Goal: Information Seeking & Learning: Find specific page/section

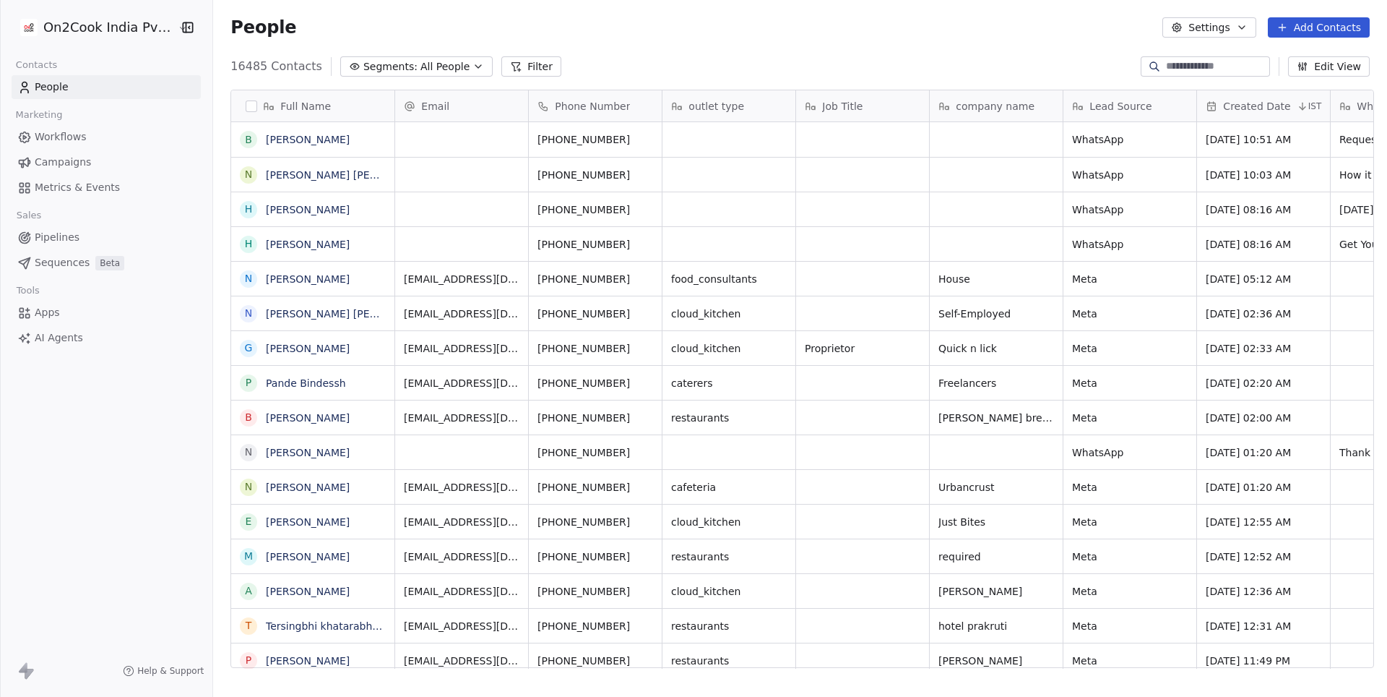
scroll to position [613, 1179]
click at [526, 66] on button "Filter" at bounding box center [531, 66] width 60 height 20
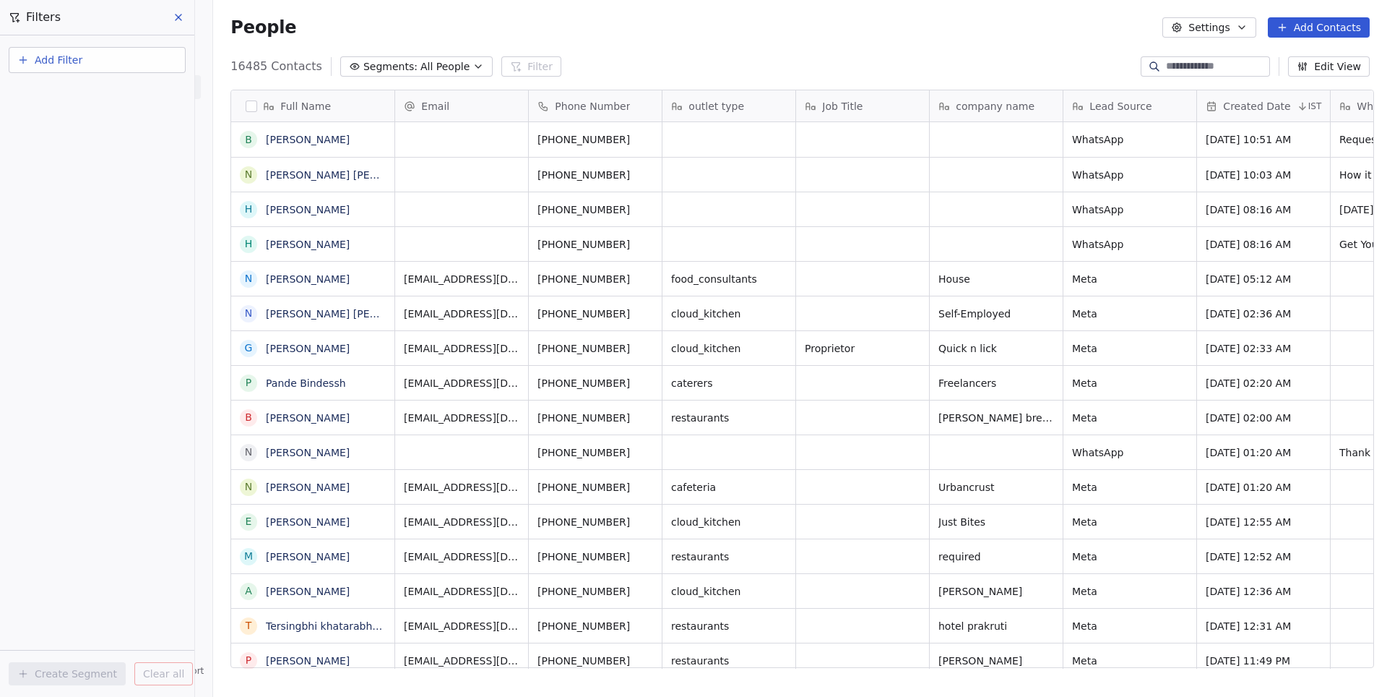
click at [128, 62] on button "Add Filter" at bounding box center [97, 60] width 177 height 26
click at [108, 98] on span "Contact properties" at bounding box center [71, 94] width 94 height 15
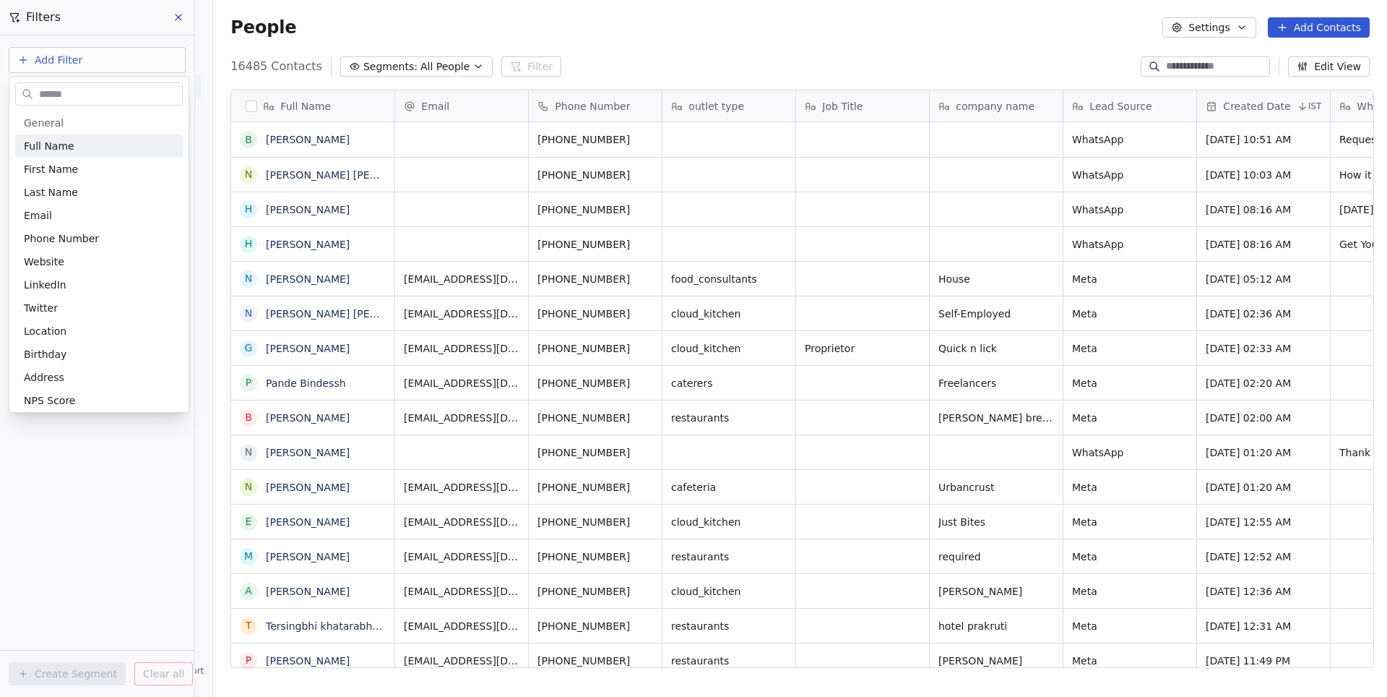
click at [108, 97] on input "text" at bounding box center [109, 94] width 146 height 21
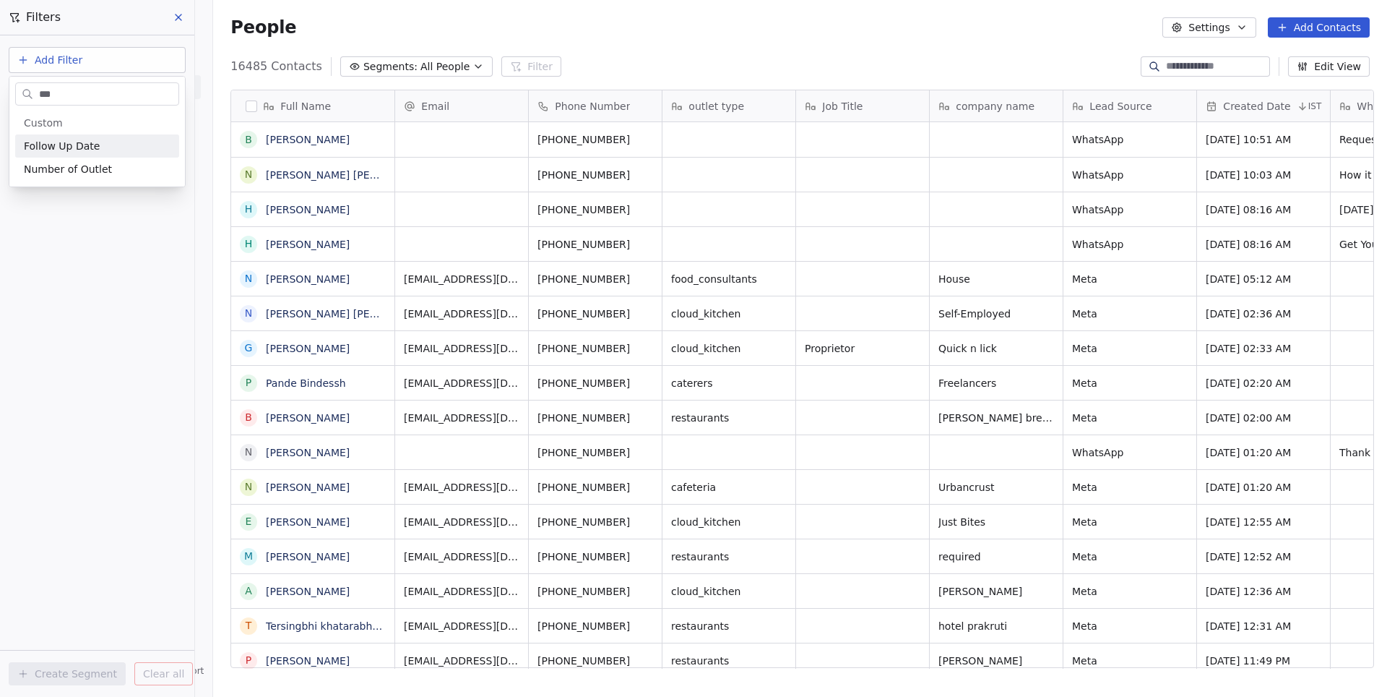
type input "****"
click at [96, 148] on span "Follow Up Date" at bounding box center [62, 146] width 76 height 14
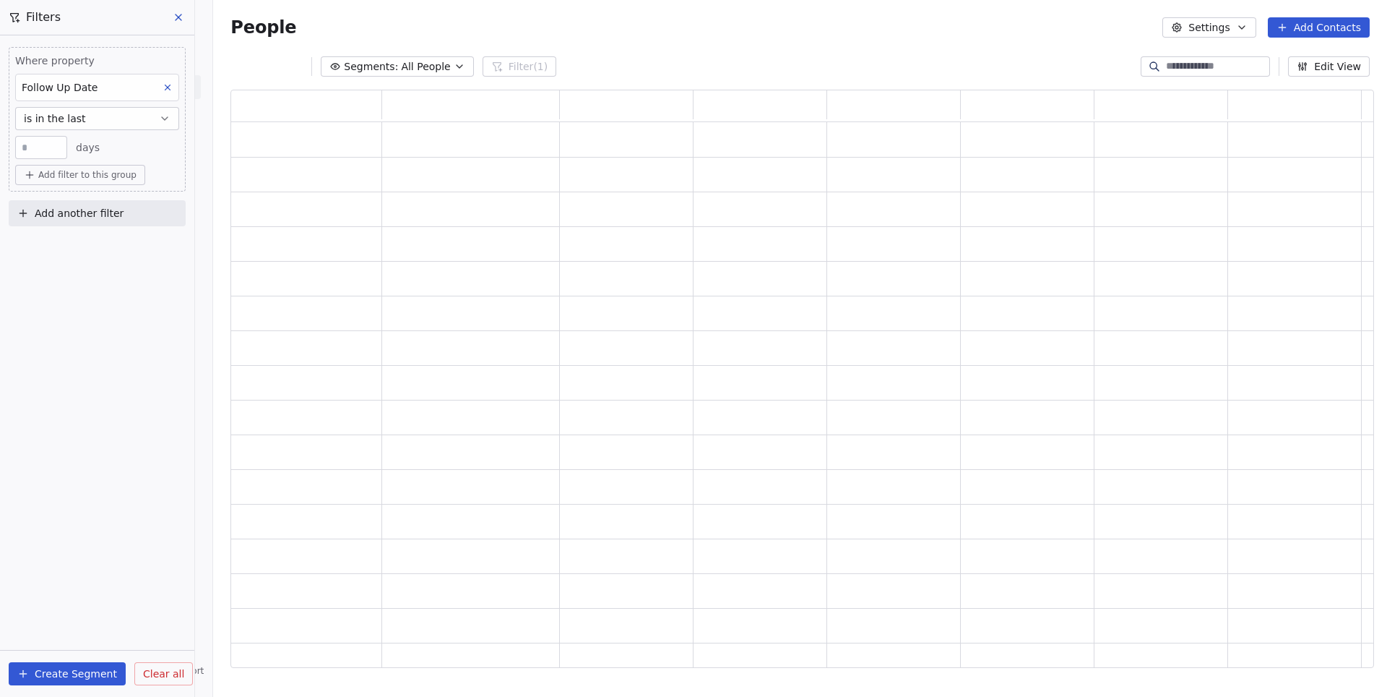
scroll to position [1, 1]
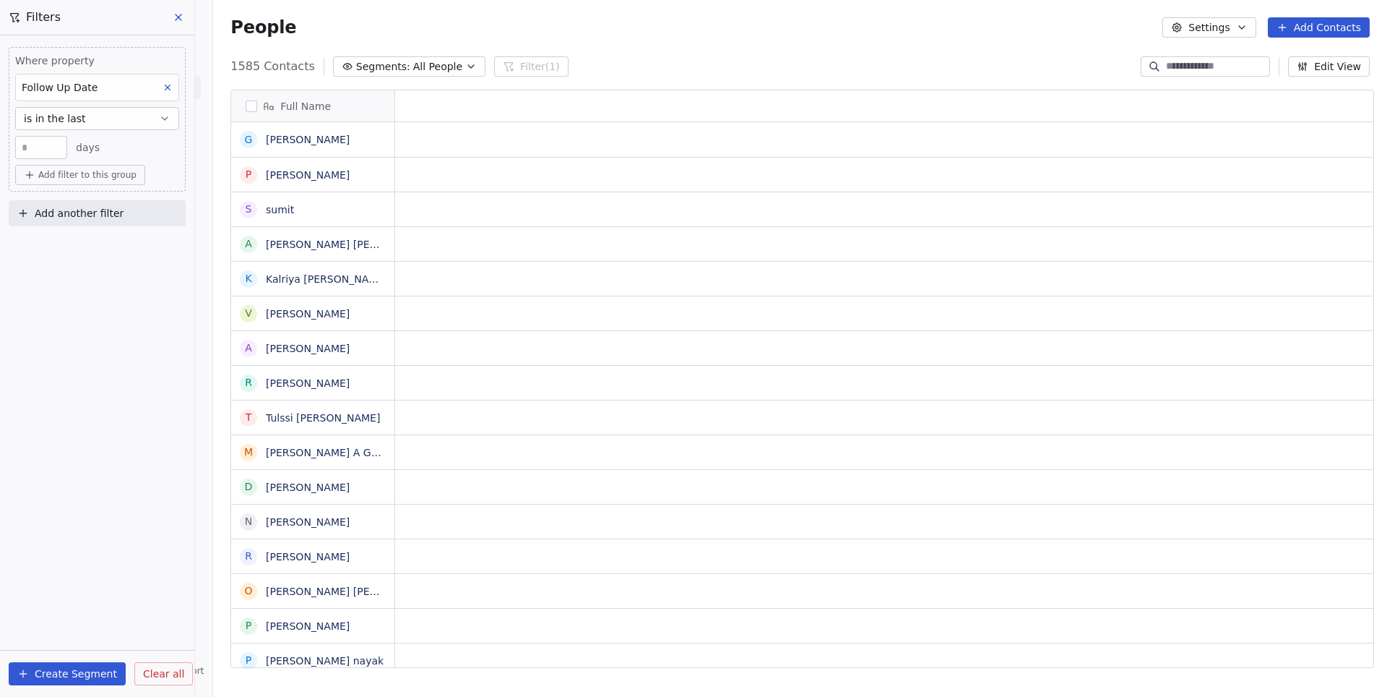
click at [77, 120] on span "is in the last" at bounding box center [55, 118] width 62 height 14
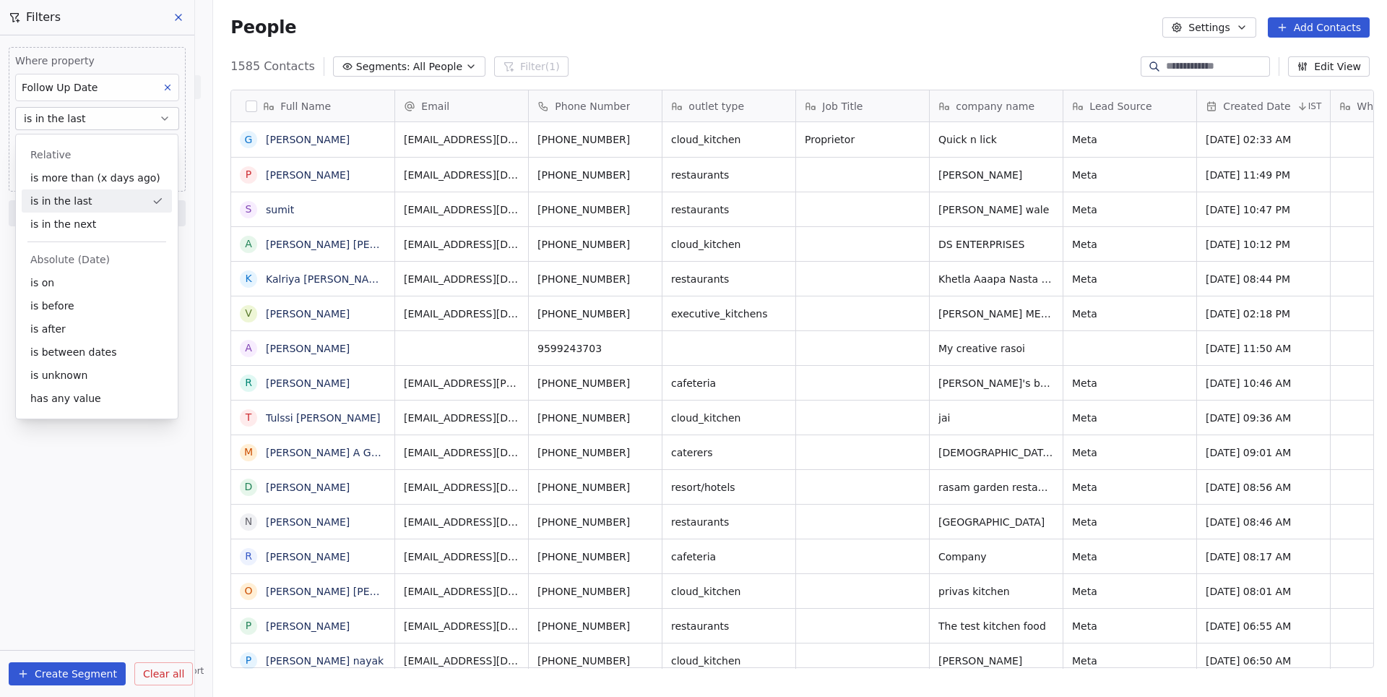
scroll to position [613, 1179]
click at [61, 296] on div "is before" at bounding box center [97, 305] width 150 height 23
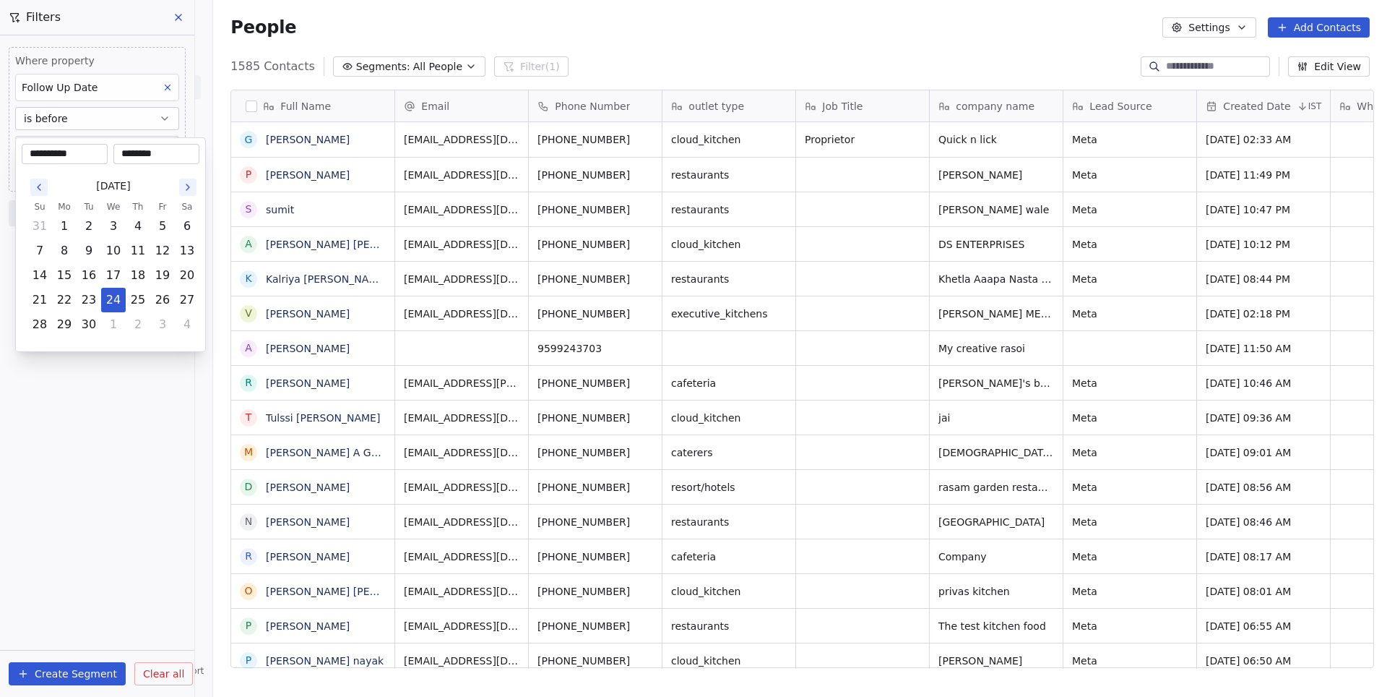
click at [79, 148] on body "On2Cook India Pvt. Ltd. Contacts People Marketing Workflows Campaigns Metrics &…" at bounding box center [693, 348] width 1387 height 697
click at [68, 296] on button "22" at bounding box center [64, 299] width 23 height 23
type input "**********"
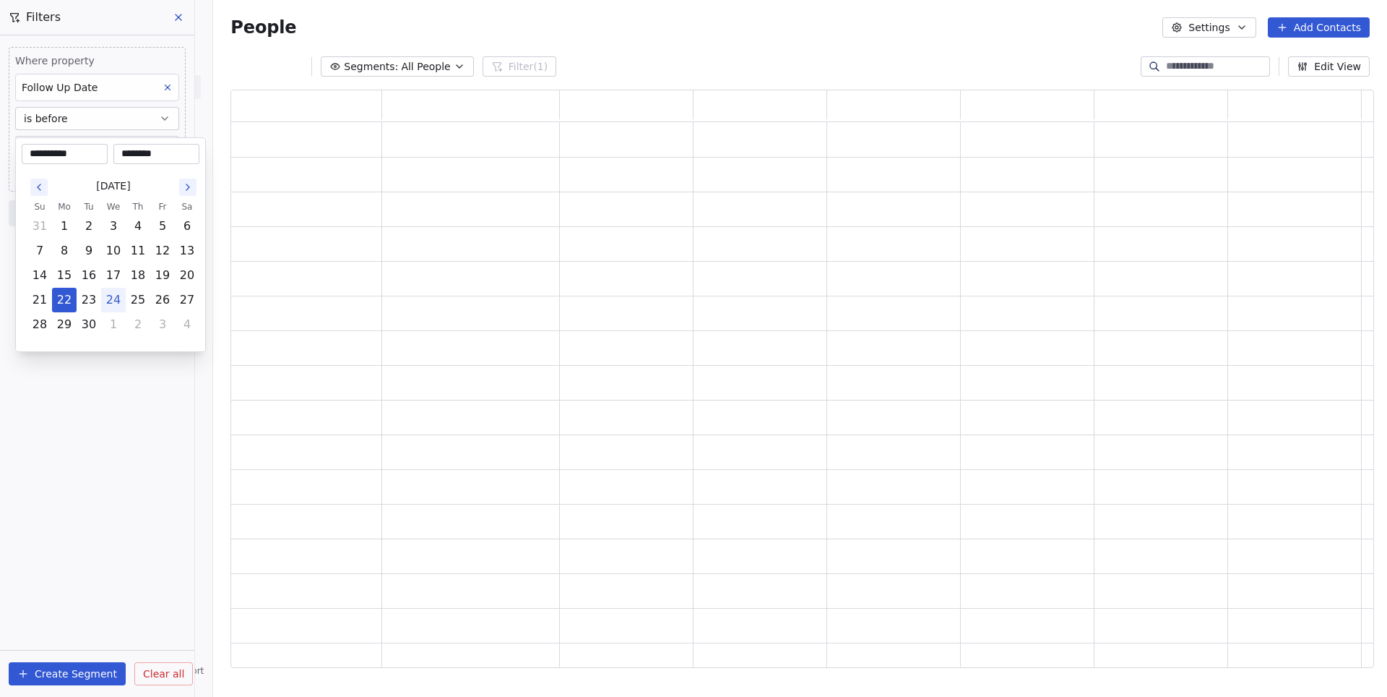
click at [85, 396] on html "**********" at bounding box center [693, 348] width 1387 height 697
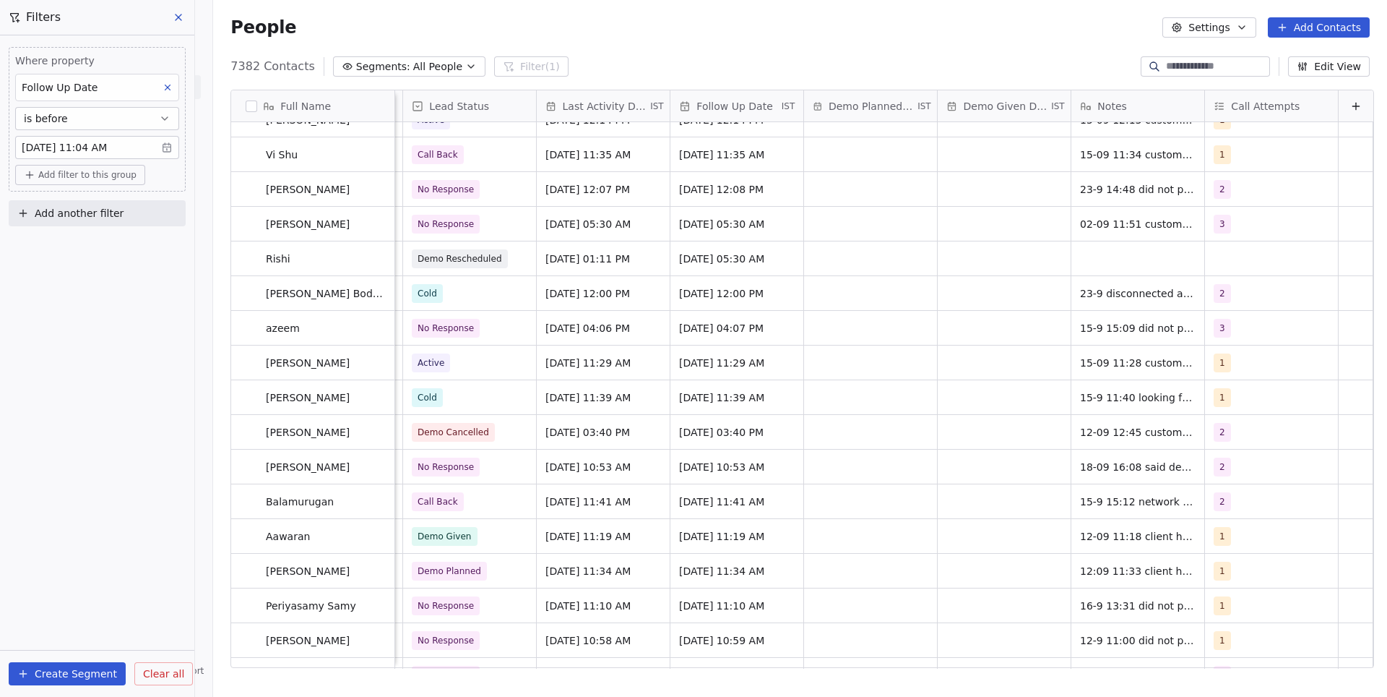
scroll to position [0, 0]
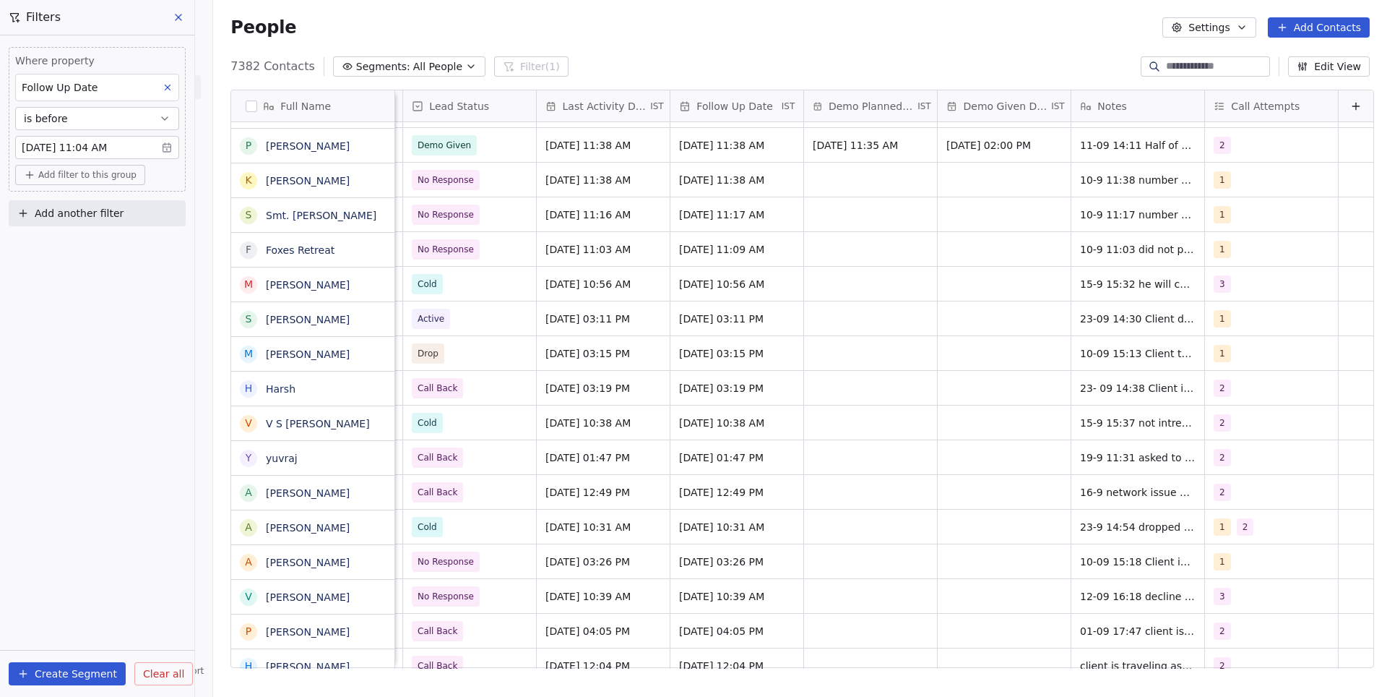
click at [73, 180] on span "Add filter to this group" at bounding box center [87, 175] width 98 height 12
click at [91, 212] on span "Contact properties" at bounding box center [77, 207] width 94 height 15
type input "****"
click at [99, 255] on span "Follow Up Date" at bounding box center [68, 259] width 76 height 14
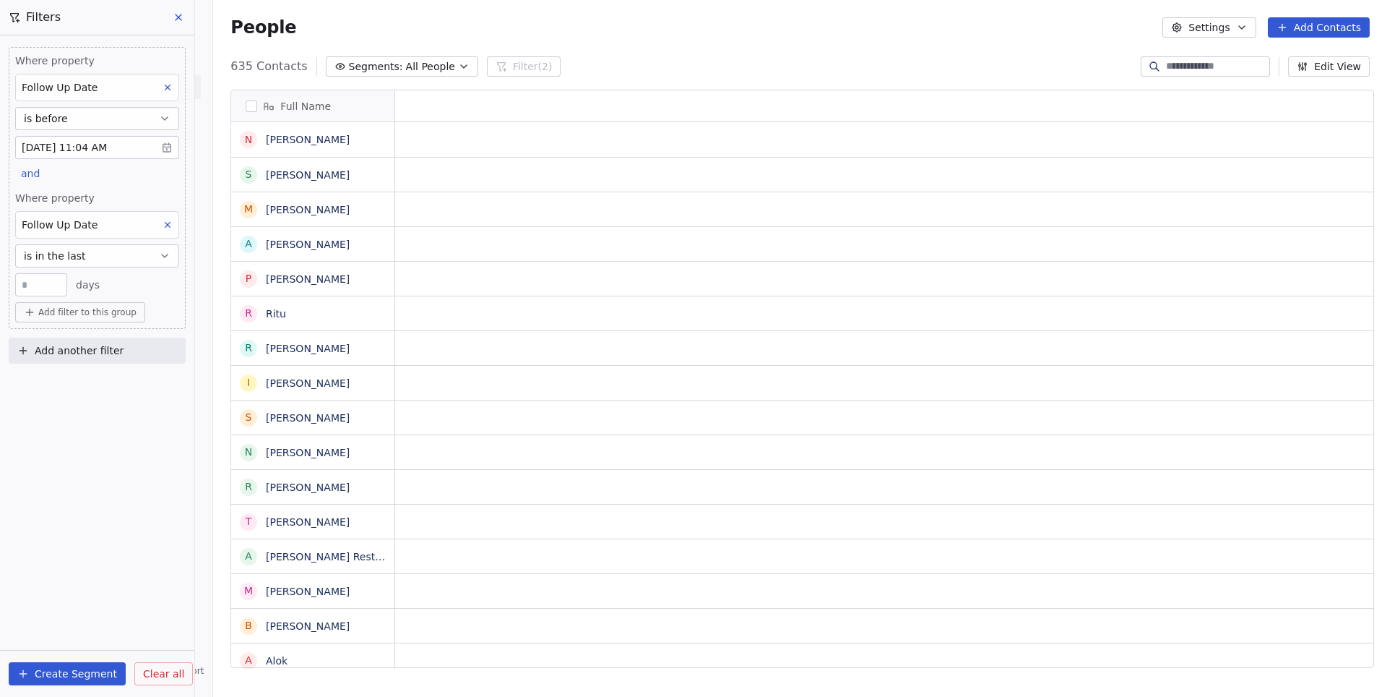
click at [56, 259] on span "is in the last" at bounding box center [55, 256] width 62 height 14
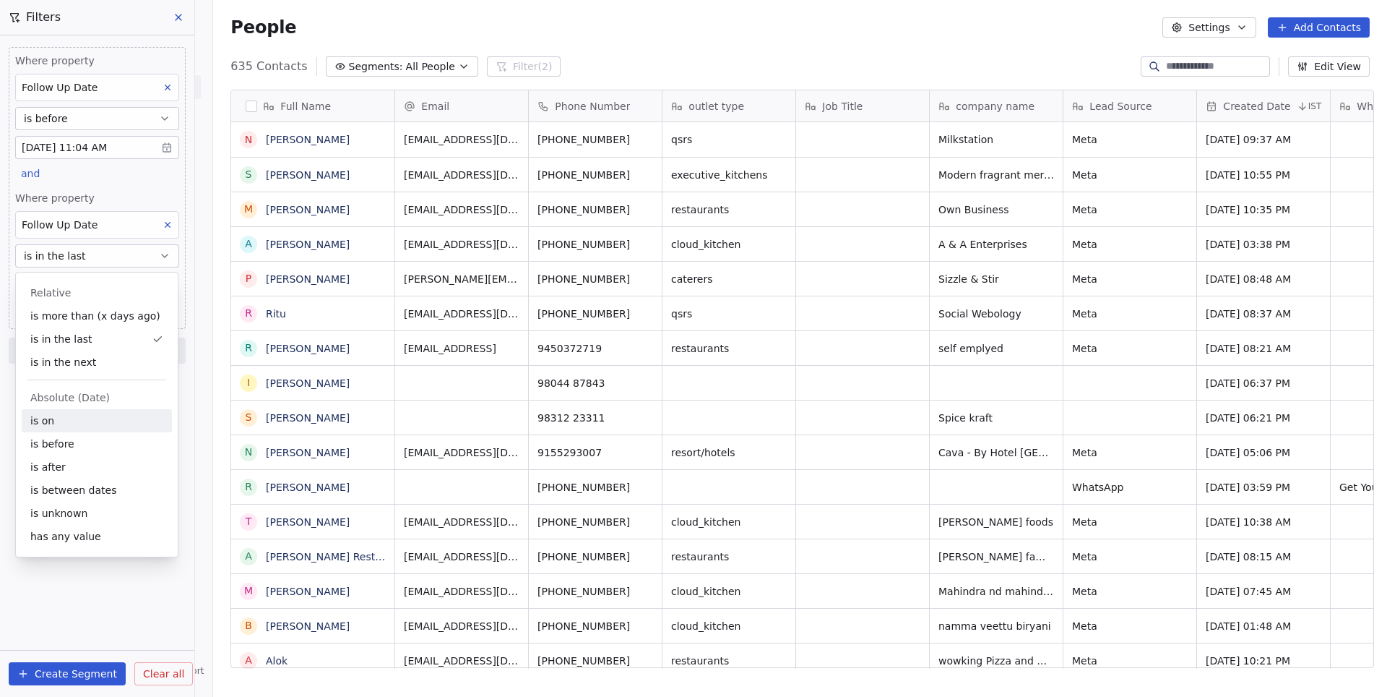
click at [48, 425] on div "is on" at bounding box center [97, 420] width 150 height 23
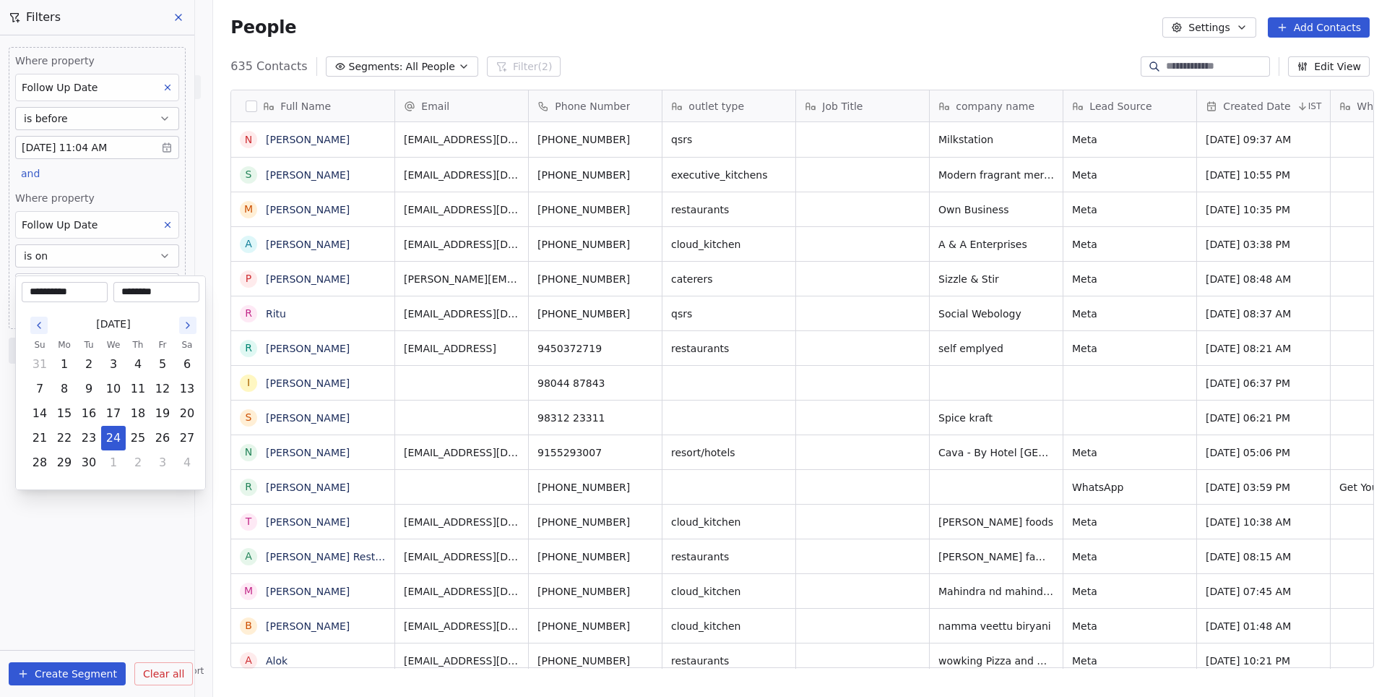
click at [90, 286] on body "On2Cook India Pvt. Ltd. Contacts People Marketing Workflows Campaigns Metrics &…" at bounding box center [693, 348] width 1387 height 697
click at [67, 439] on button "22" at bounding box center [64, 437] width 23 height 23
type input "**********"
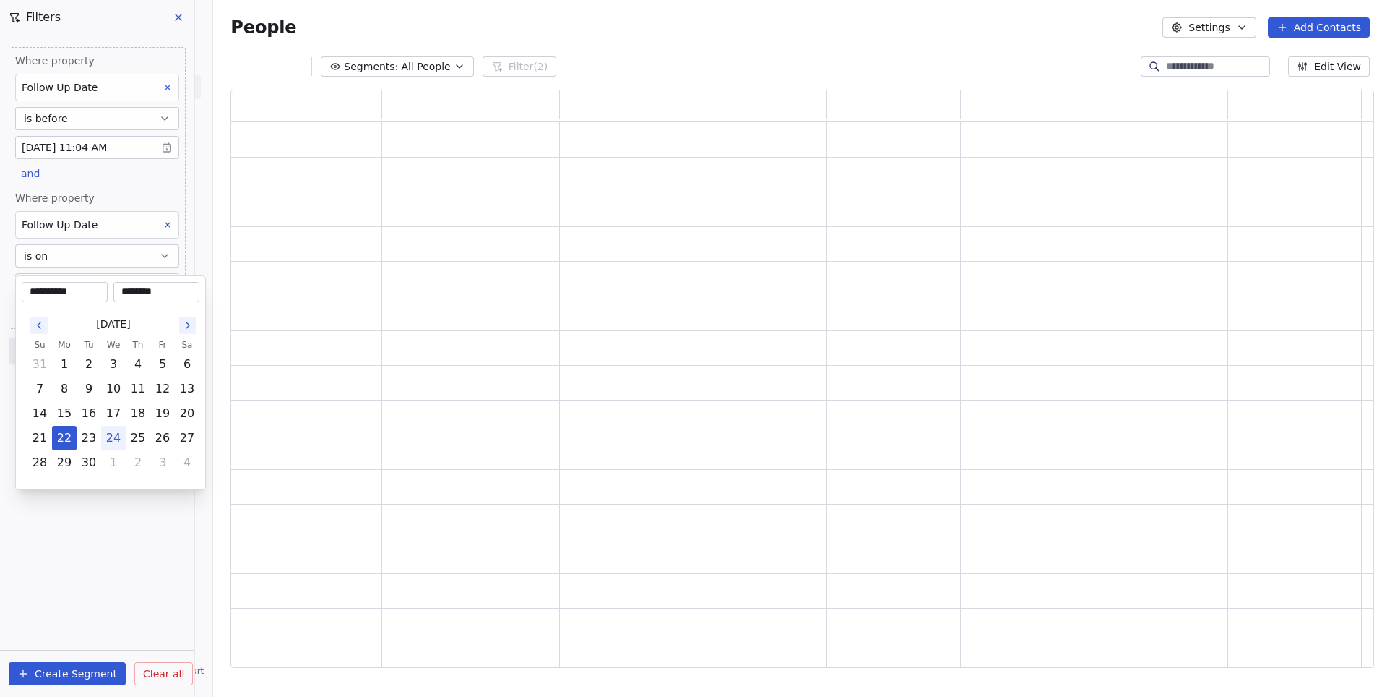
click at [77, 522] on html "**********" at bounding box center [693, 348] width 1387 height 697
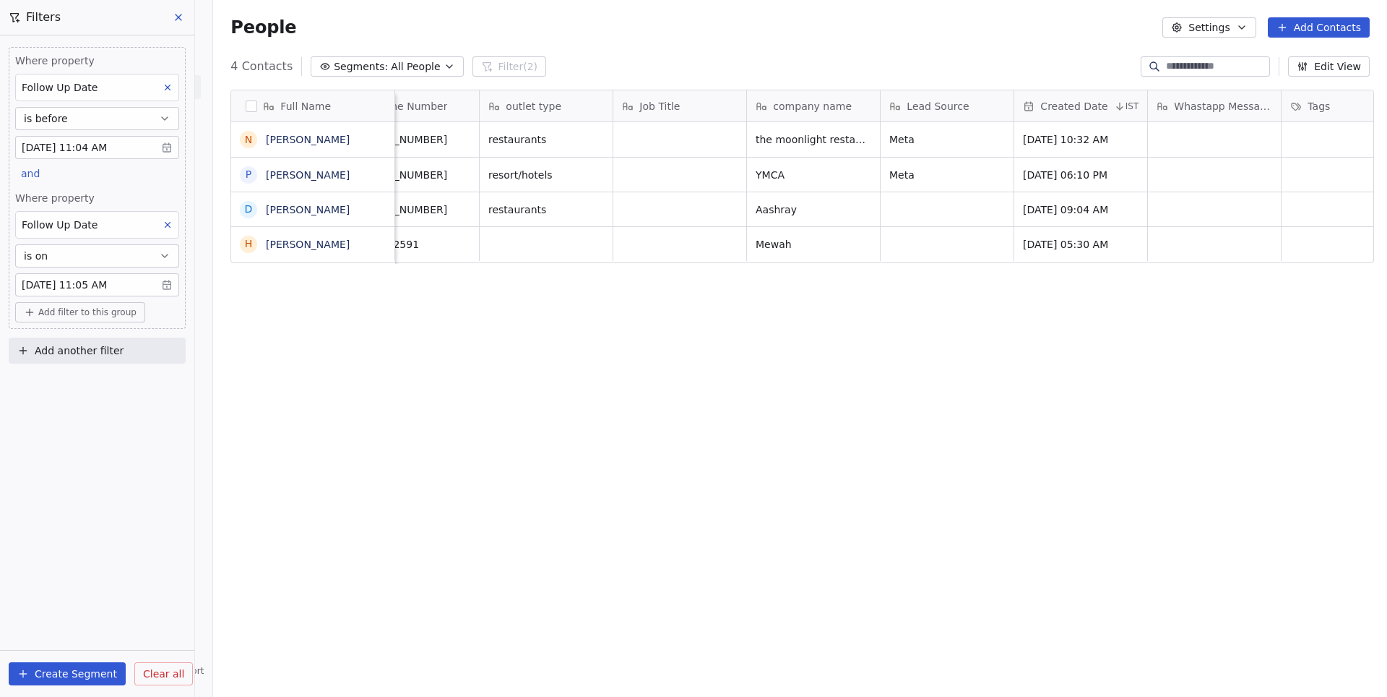
scroll to position [0, 197]
click at [162, 678] on span "Clear all" at bounding box center [163, 673] width 41 height 15
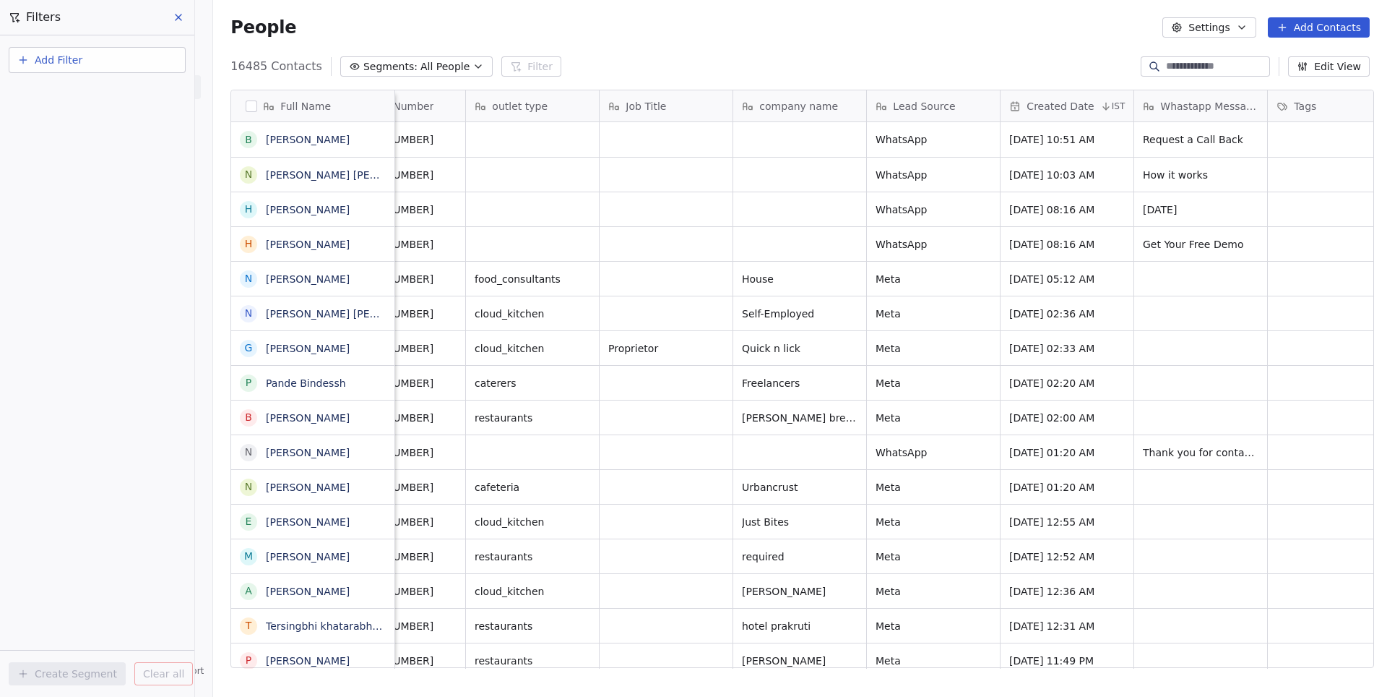
click at [78, 61] on span "Add Filter" at bounding box center [59, 60] width 48 height 15
click at [85, 90] on span "Contact properties" at bounding box center [71, 94] width 94 height 15
type input "*****"
click at [102, 147] on div "Assignee" at bounding box center [97, 146] width 147 height 14
click at [85, 61] on button "Add Filter" at bounding box center [97, 60] width 177 height 26
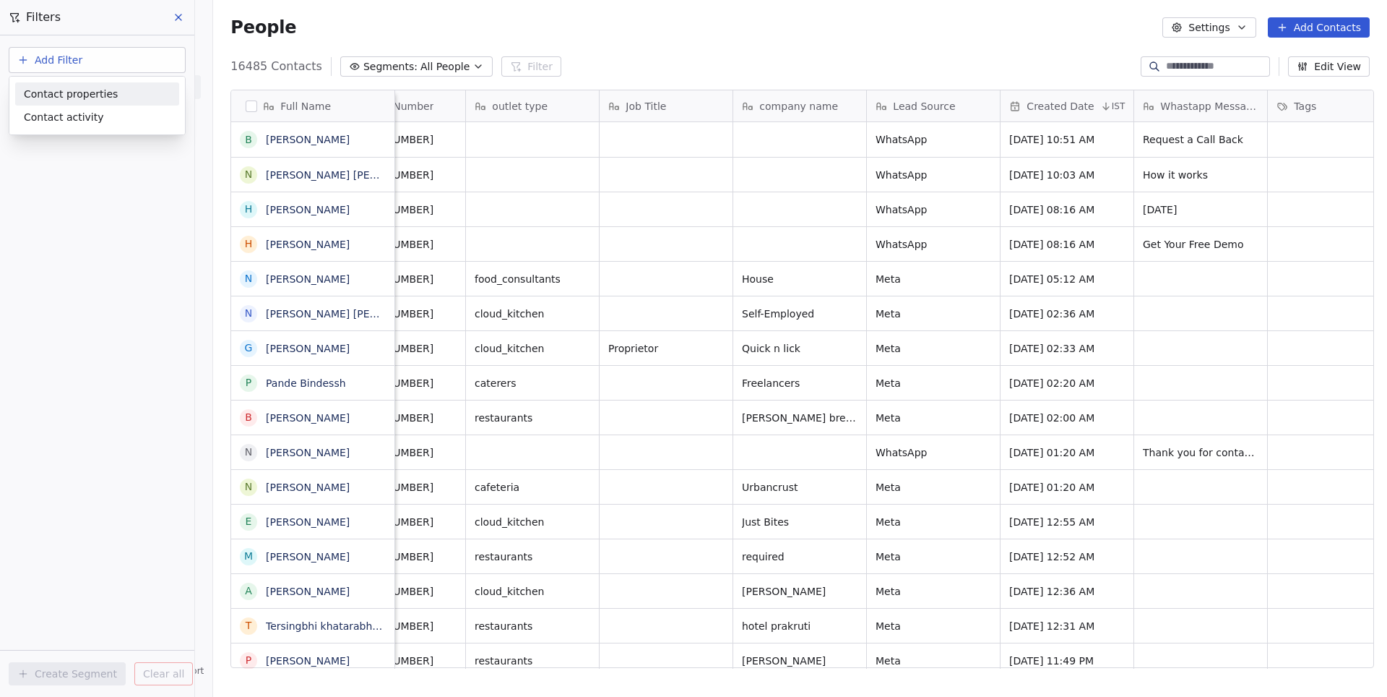
click at [110, 90] on span "Contact properties" at bounding box center [71, 94] width 94 height 15
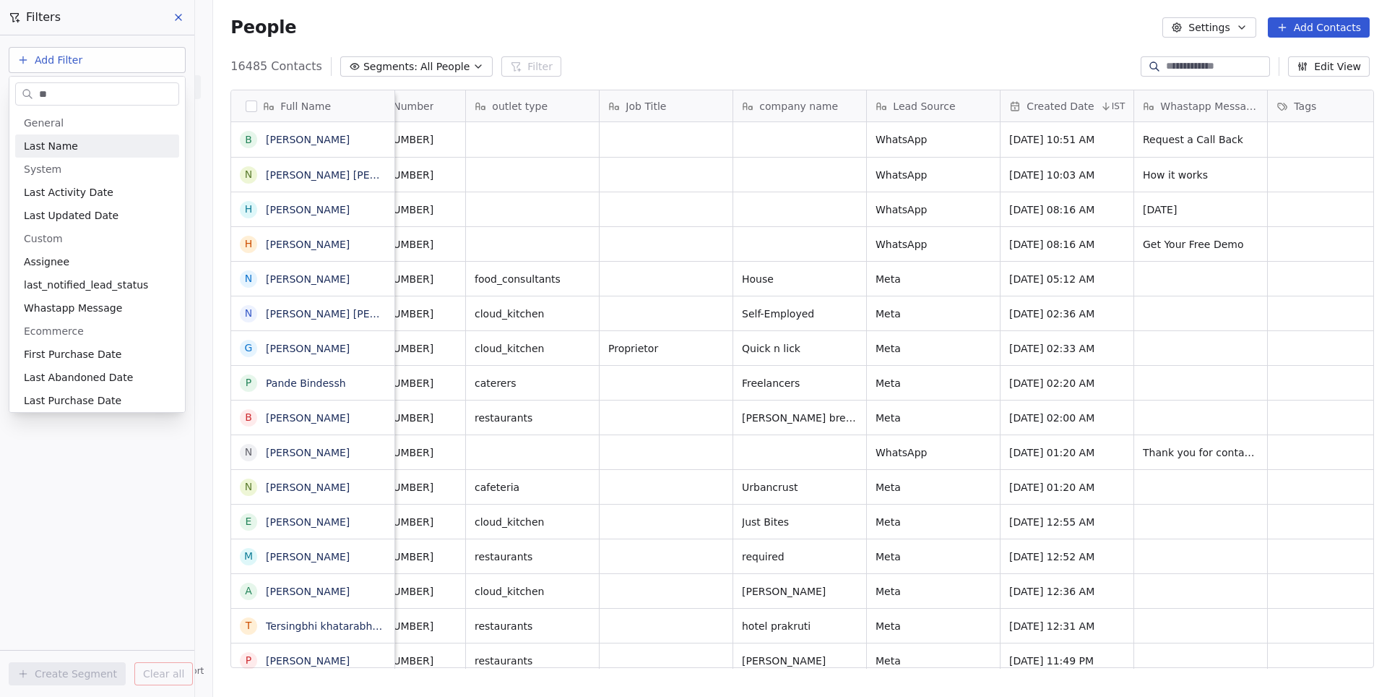
type input "***"
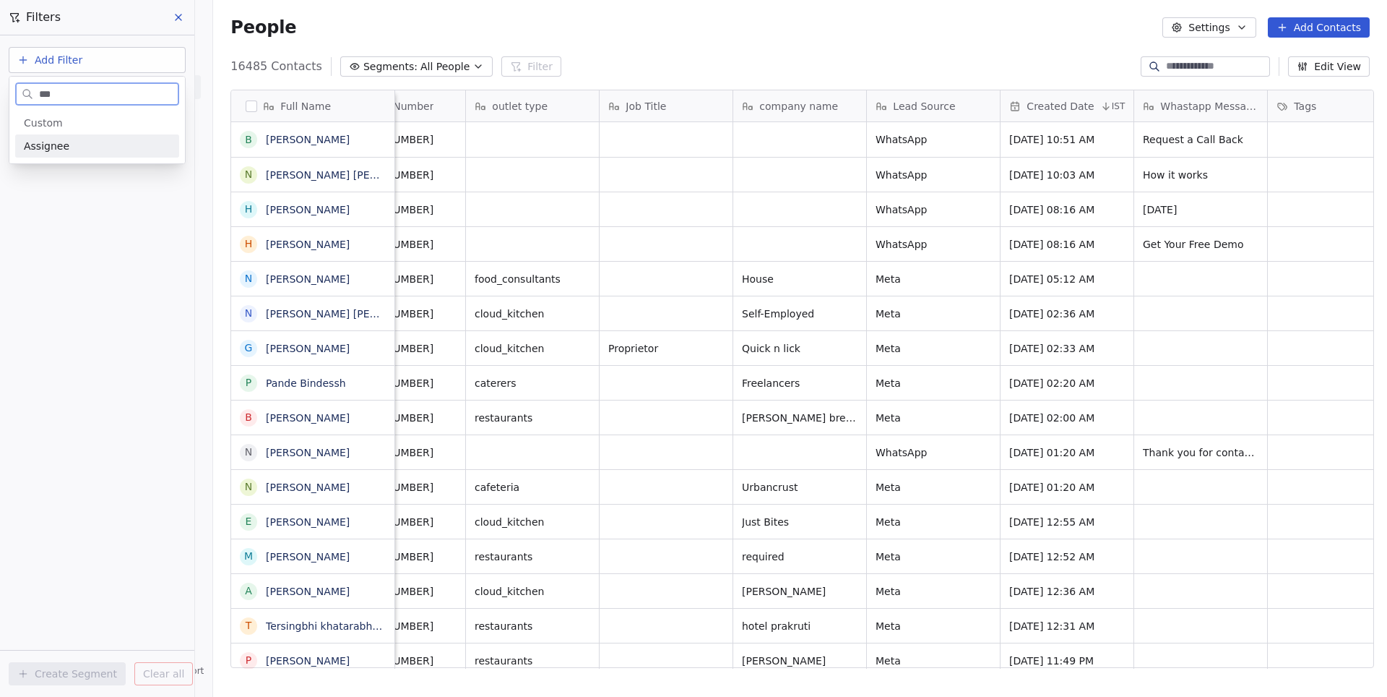
click at [79, 142] on div "Assignee" at bounding box center [97, 146] width 147 height 14
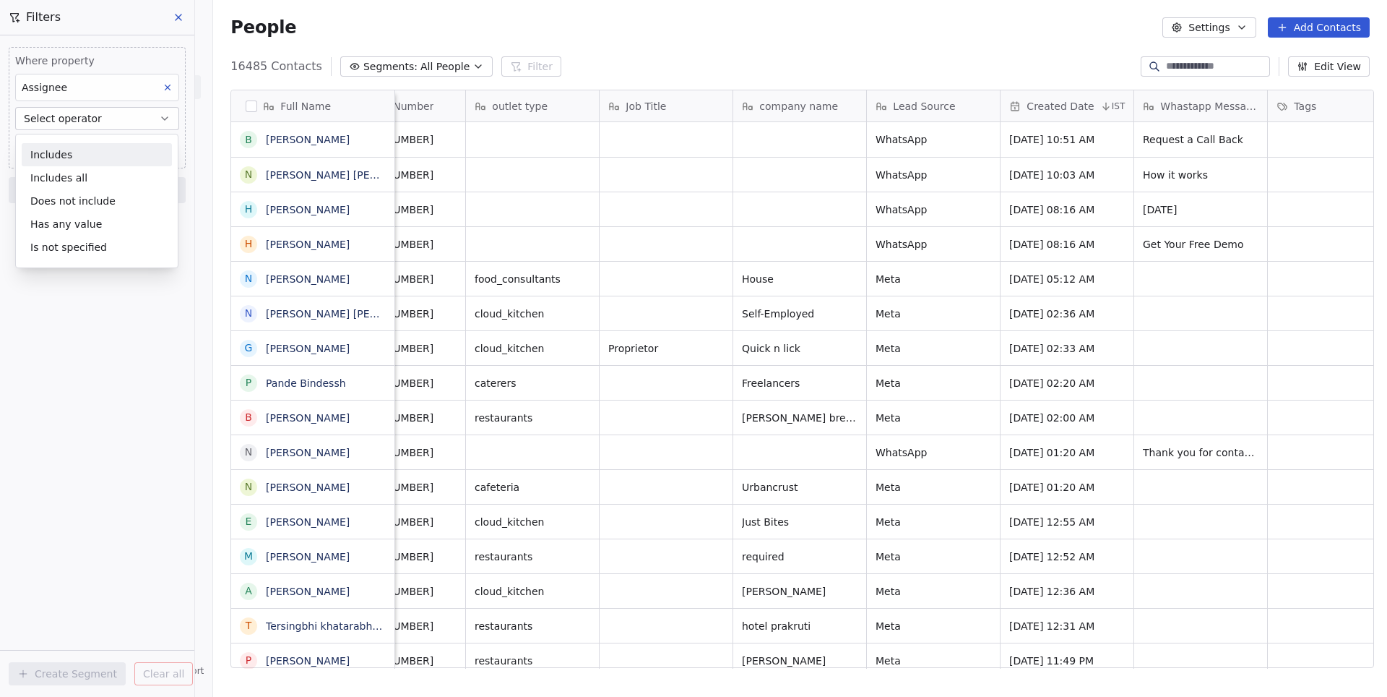
click at [64, 153] on div "Includes" at bounding box center [97, 154] width 150 height 23
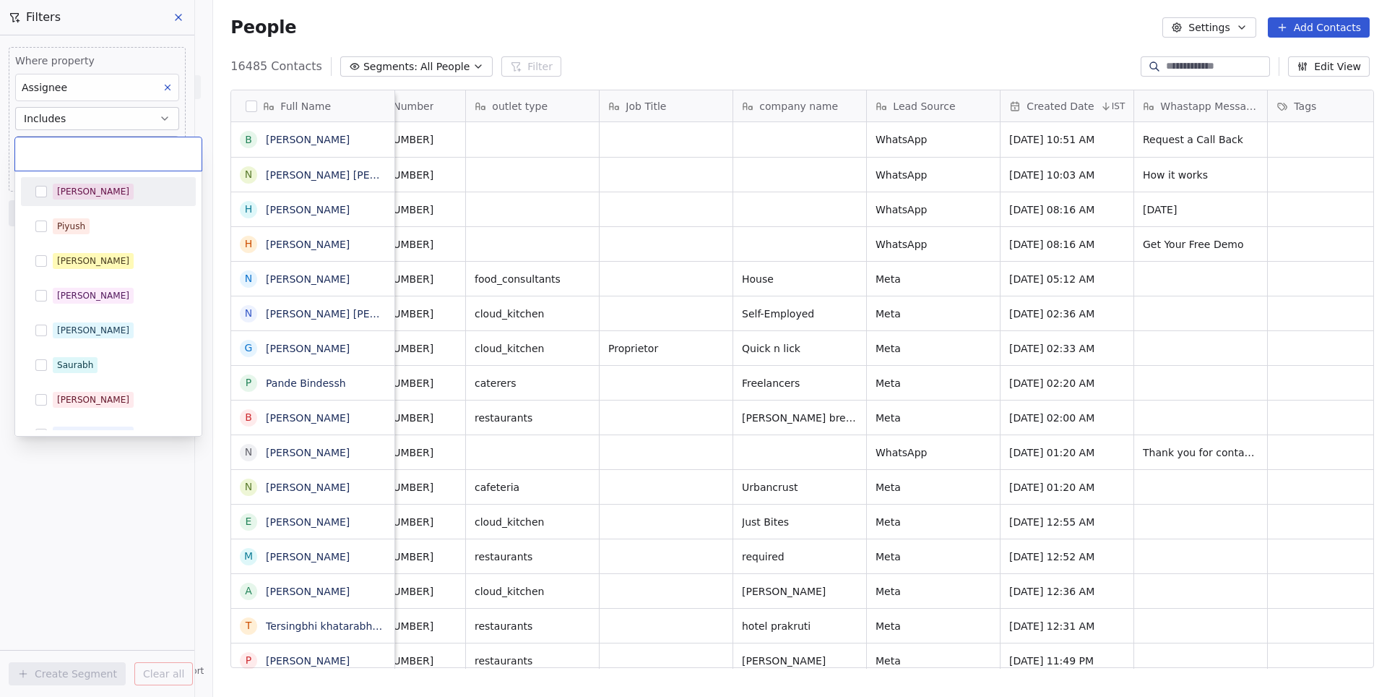
click at [73, 146] on body "On2Cook India Pvt. Ltd. Contacts People Marketing Workflows Campaigns Metrics &…" at bounding box center [693, 348] width 1387 height 697
click at [41, 366] on button "Suggestions" at bounding box center [41, 365] width 12 height 12
click at [27, 471] on html "On2Cook India Pvt. Ltd. Contacts People Marketing Workflows Campaigns Metrics &…" at bounding box center [693, 348] width 1387 height 697
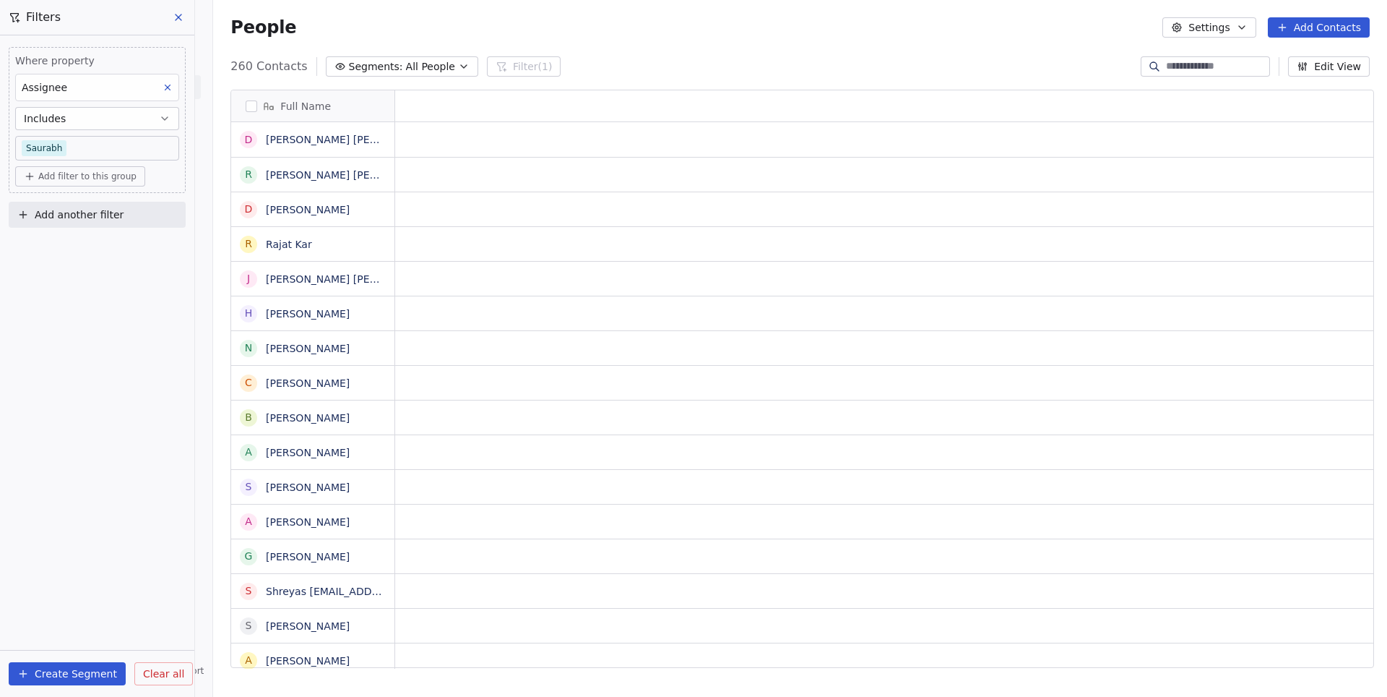
click at [85, 184] on button "Add filter to this group" at bounding box center [80, 176] width 130 height 20
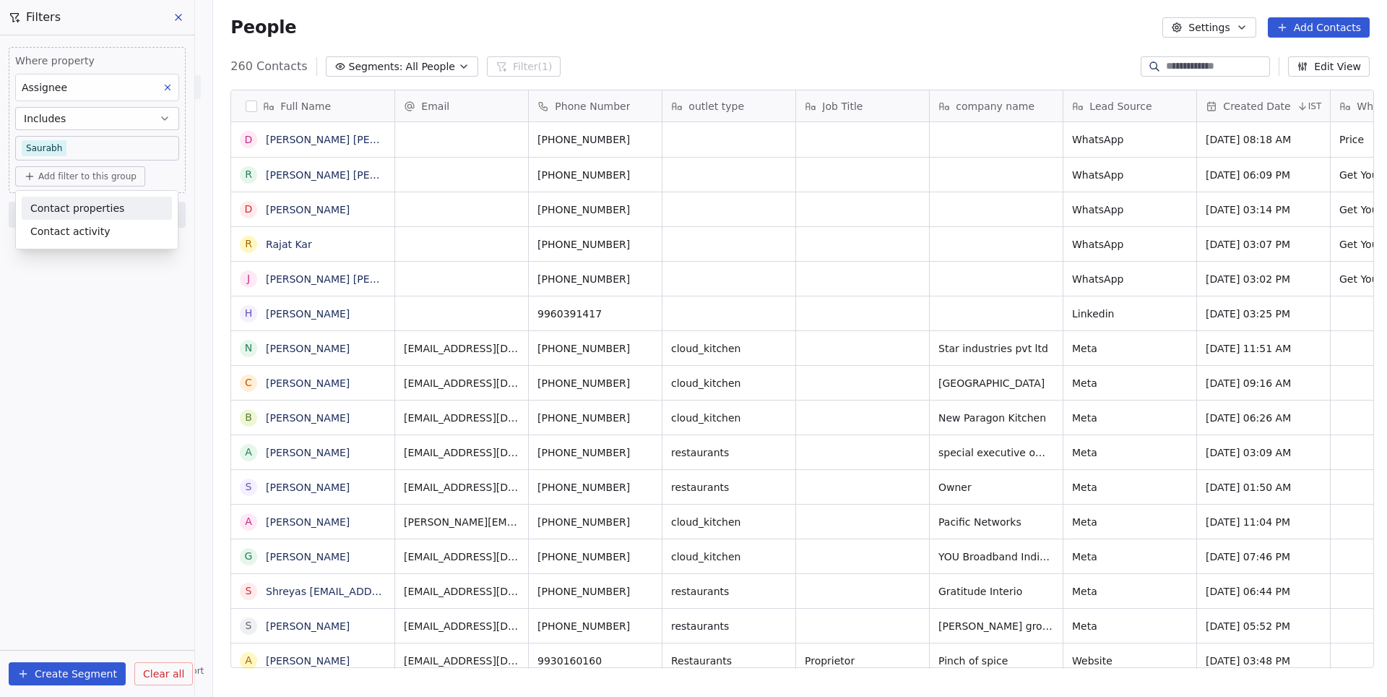
scroll to position [613, 1179]
click at [70, 223] on div "Contact activity" at bounding box center [97, 231] width 150 height 23
click at [75, 182] on html "On2Cook India Pvt. Ltd. Contacts People Marketing Workflows Campaigns Metrics &…" at bounding box center [693, 348] width 1387 height 697
click at [78, 178] on span "Add filter to this group" at bounding box center [87, 177] width 98 height 12
click at [102, 208] on span "Contact properties" at bounding box center [77, 208] width 94 height 15
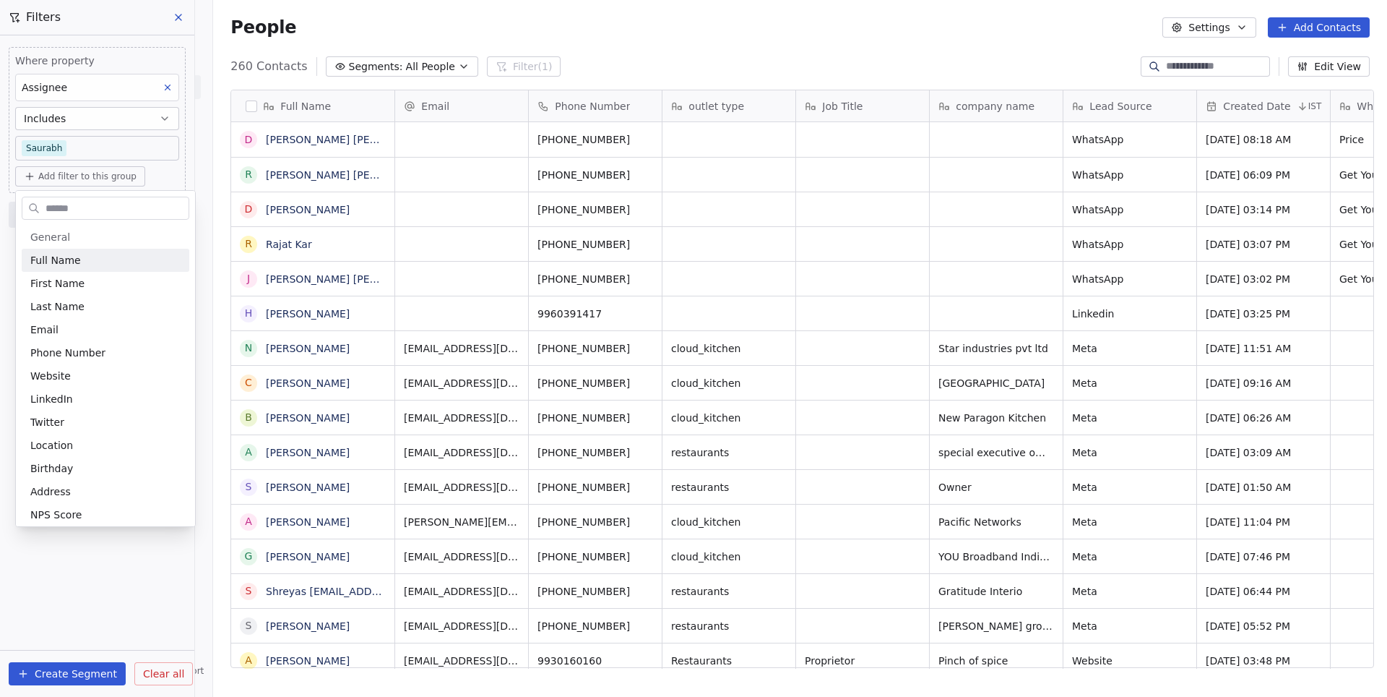
click at [97, 210] on input "text" at bounding box center [116, 208] width 146 height 21
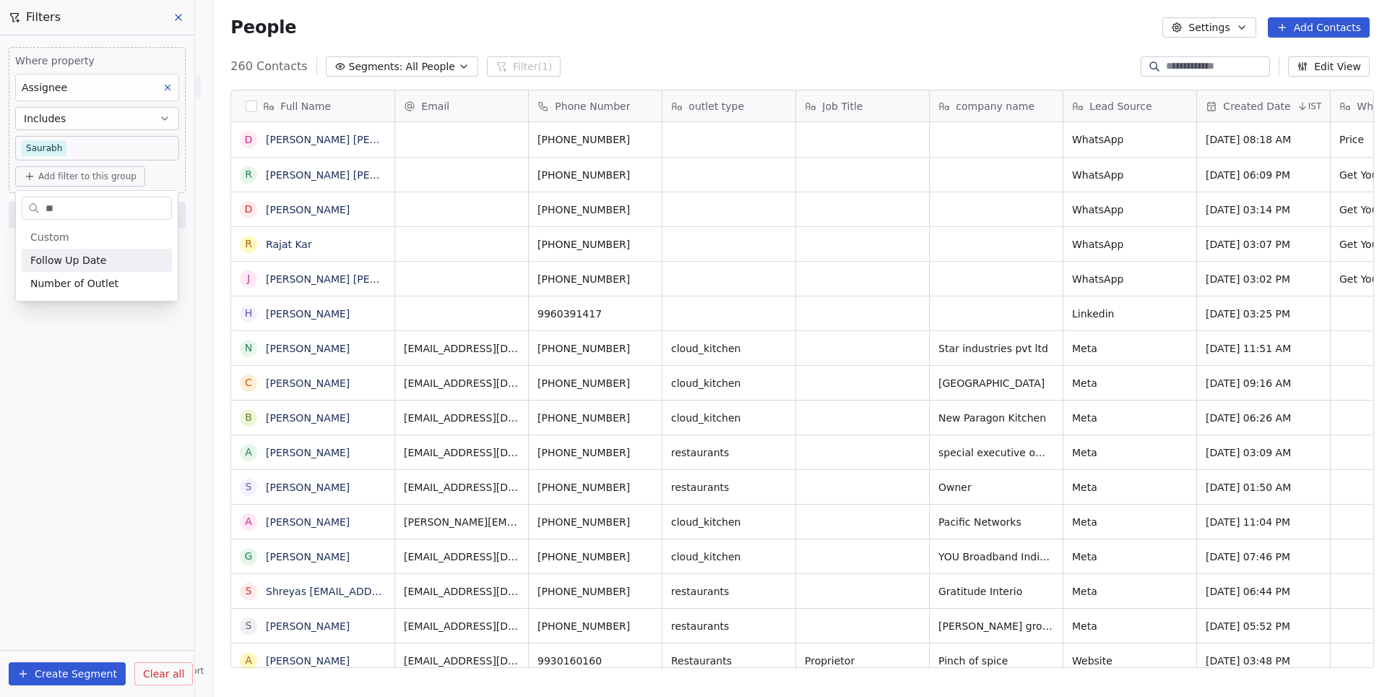
type input "***"
click at [88, 255] on span "Follow Up Date" at bounding box center [68, 260] width 76 height 14
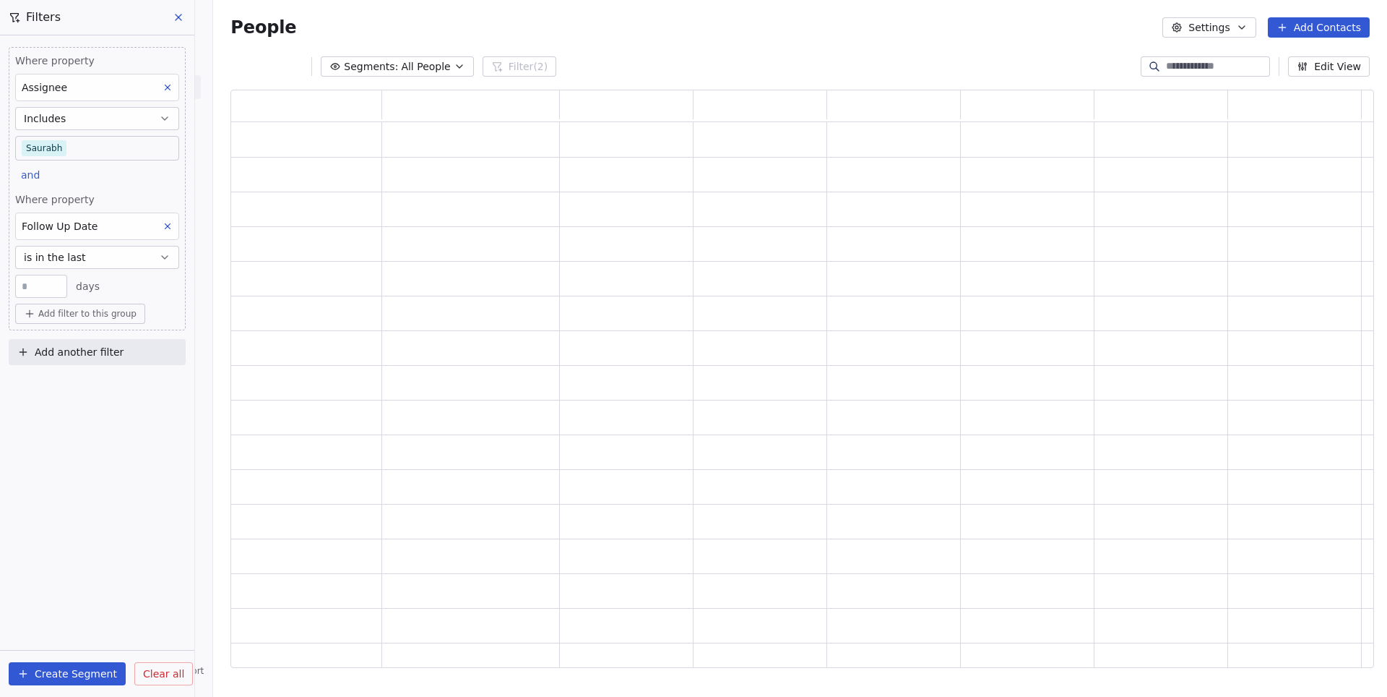
scroll to position [1, 1]
click at [62, 257] on span "is in the last" at bounding box center [55, 257] width 62 height 14
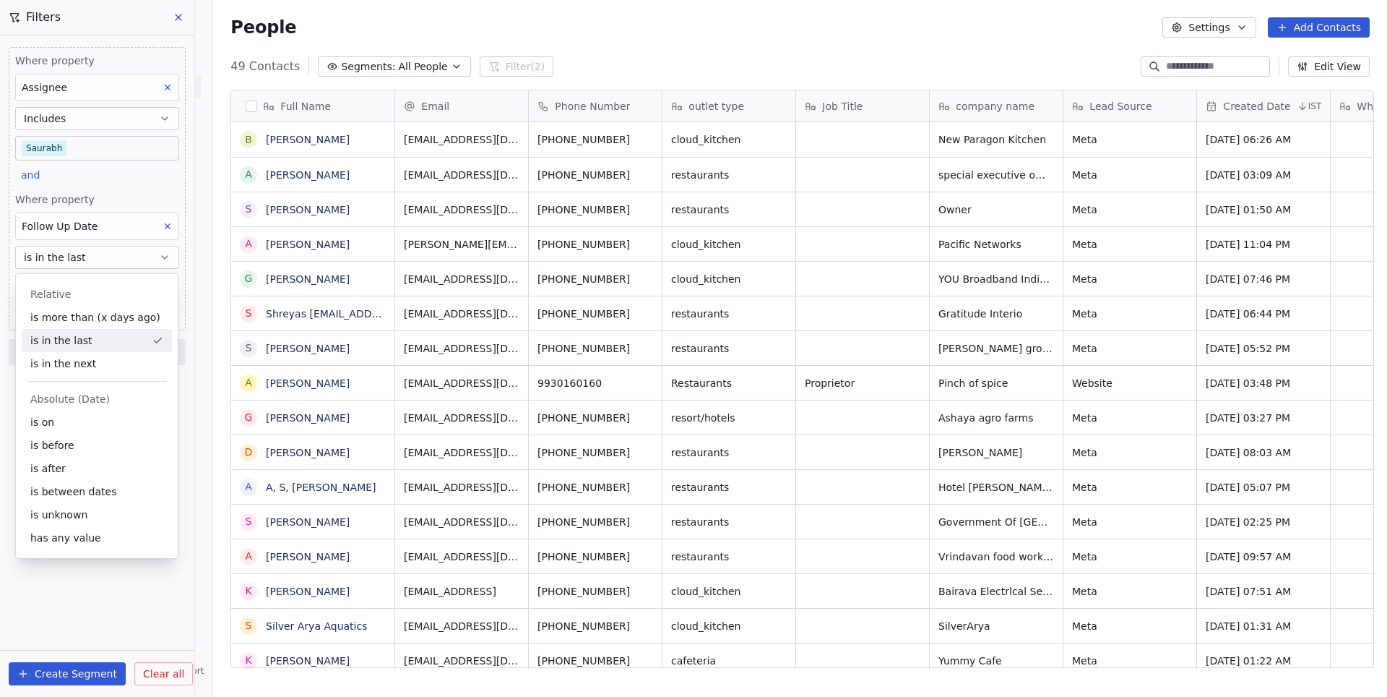
scroll to position [613, 1179]
click at [61, 446] on div "is before" at bounding box center [97, 445] width 150 height 23
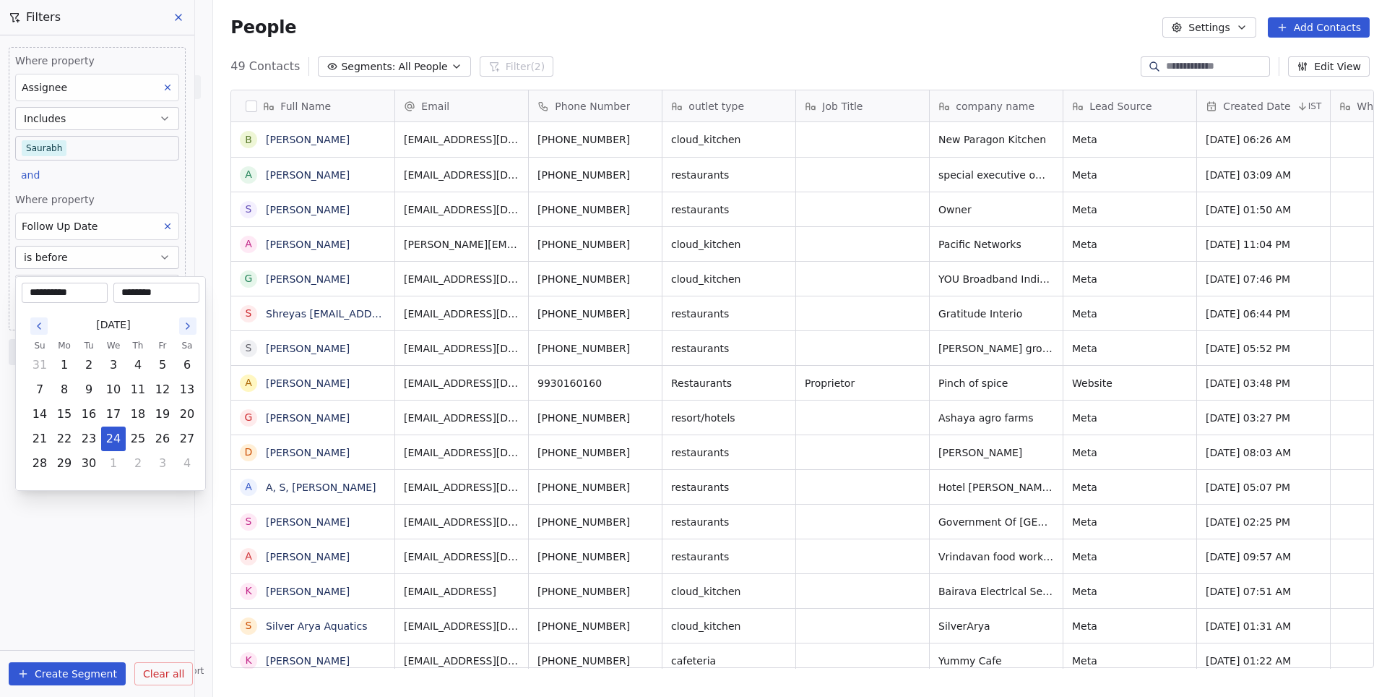
click at [64, 287] on body "On2Cook India Pvt. Ltd. Contacts People Marketing Workflows Campaigns Metrics &…" at bounding box center [693, 348] width 1387 height 697
click at [69, 441] on button "22" at bounding box center [64, 438] width 23 height 23
type input "**********"
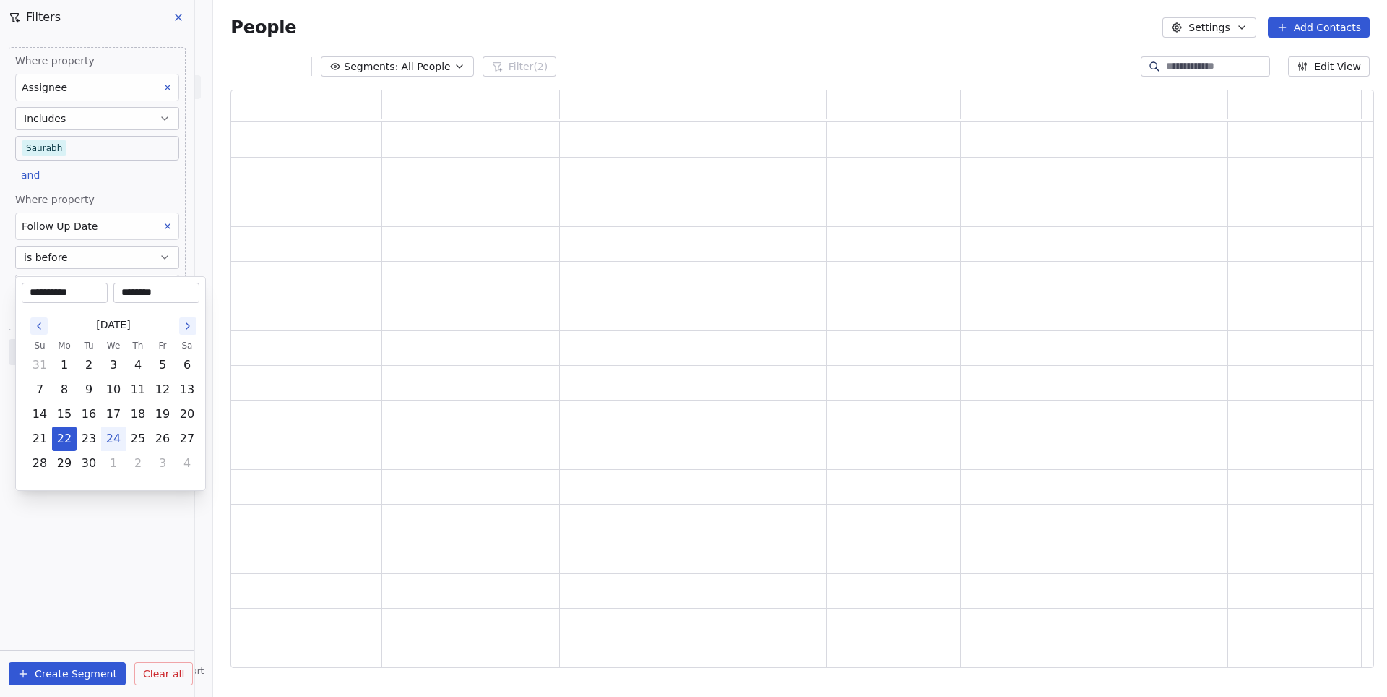
click at [64, 261] on html "**********" at bounding box center [693, 348] width 1387 height 697
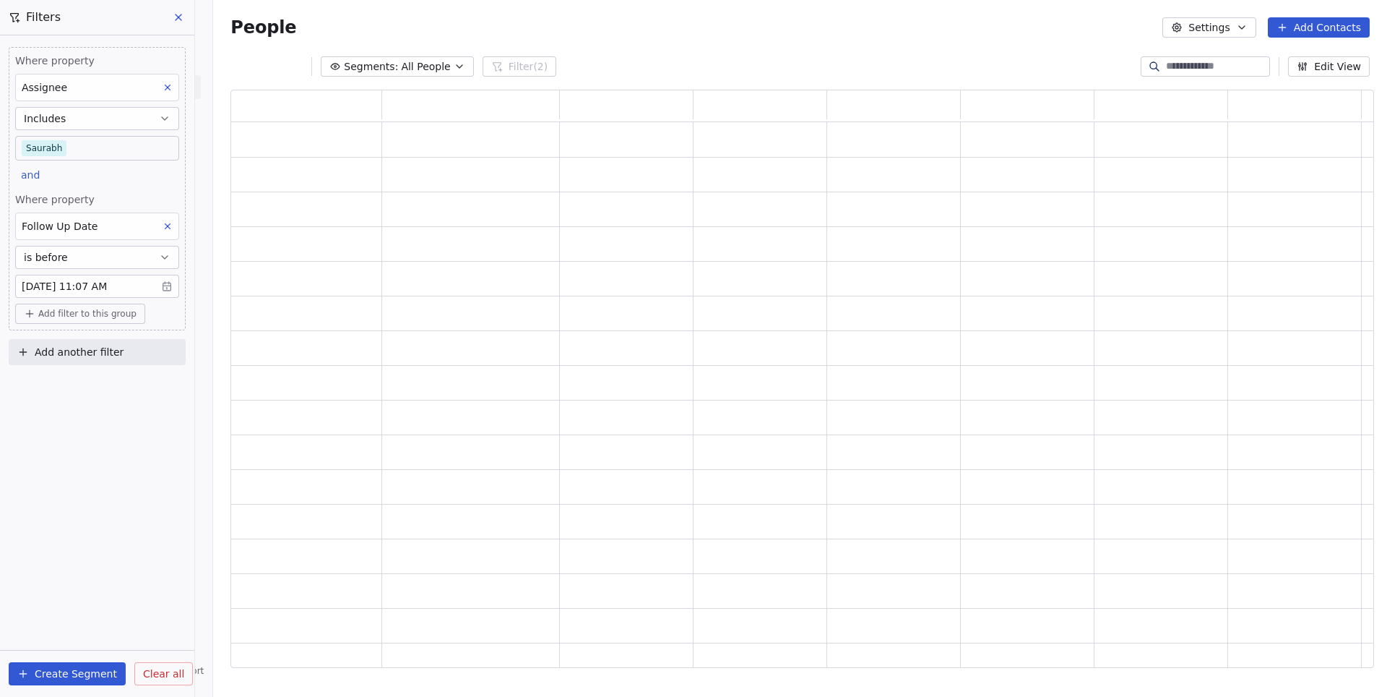
click at [64, 261] on span "is before" at bounding box center [46, 257] width 44 height 14
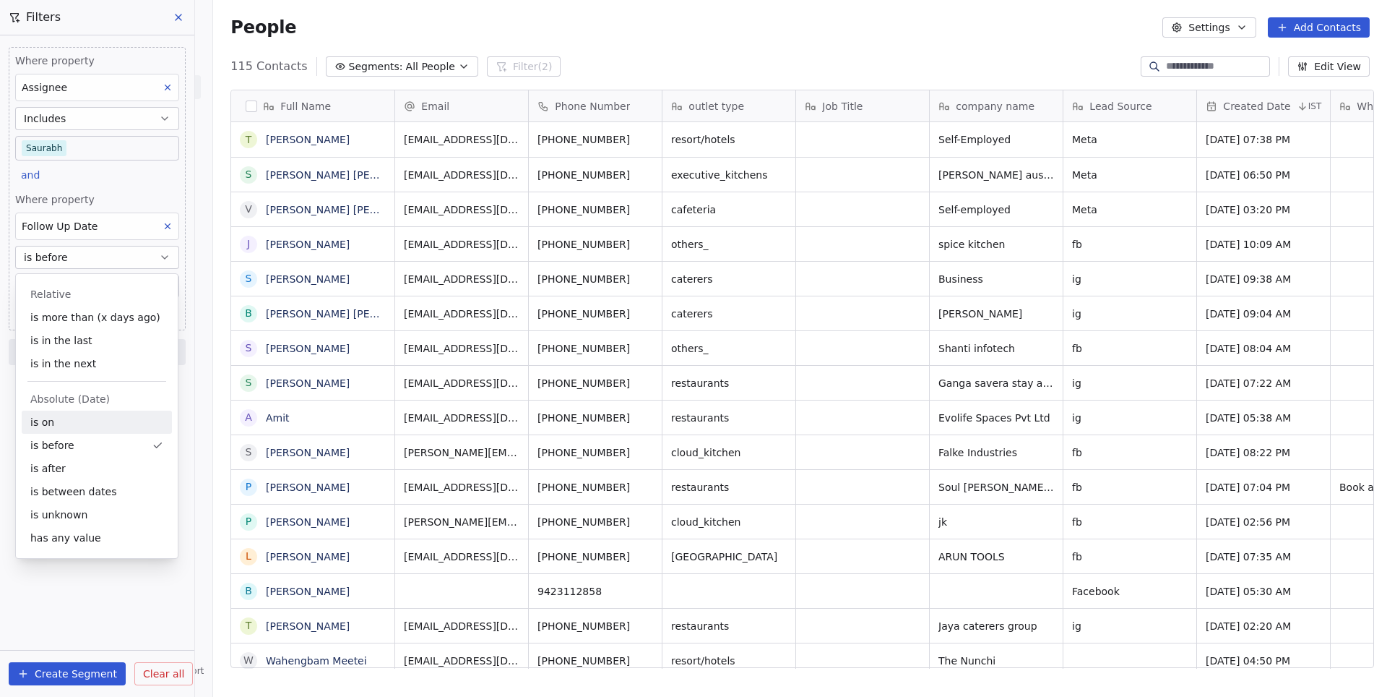
scroll to position [613, 1179]
click at [56, 426] on div "is on" at bounding box center [97, 421] width 150 height 23
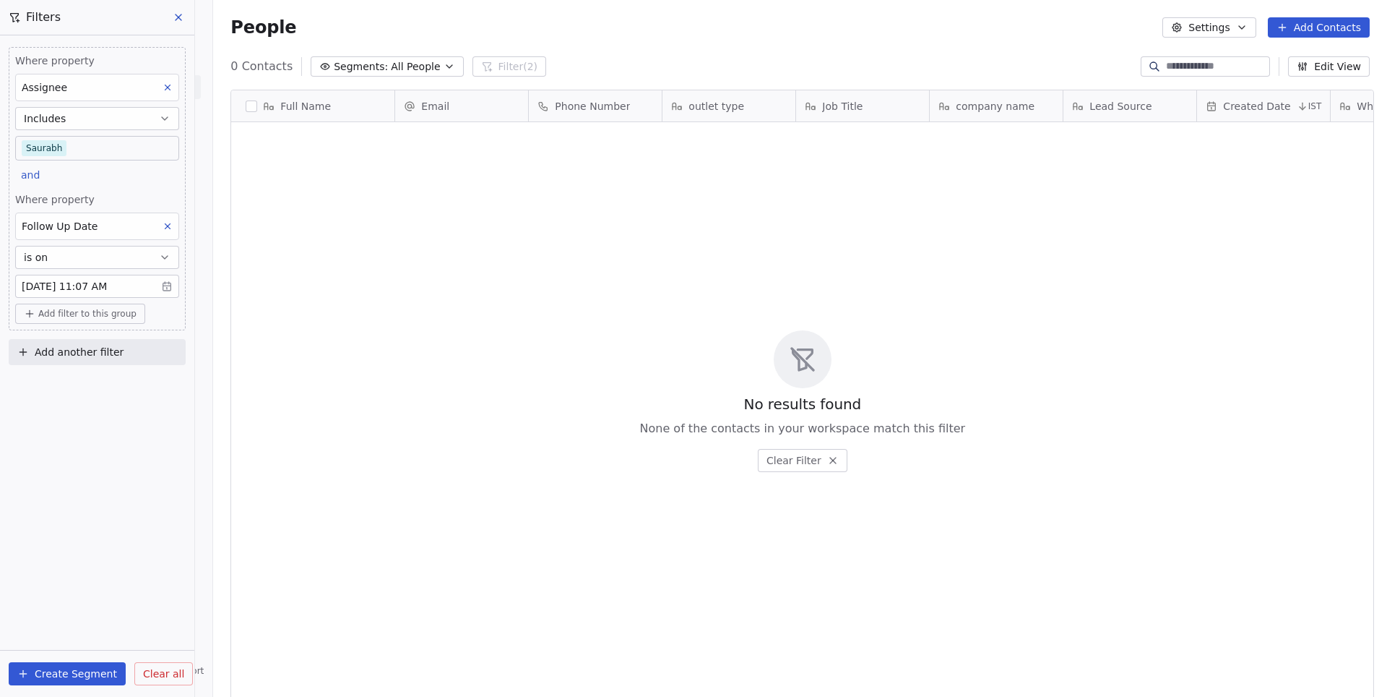
click at [96, 506] on div "Where property Assignee Includes Saurabh and Where property Follow Up Date is o…" at bounding box center [97, 365] width 194 height 661
click at [176, 20] on icon at bounding box center [179, 17] width 6 height 6
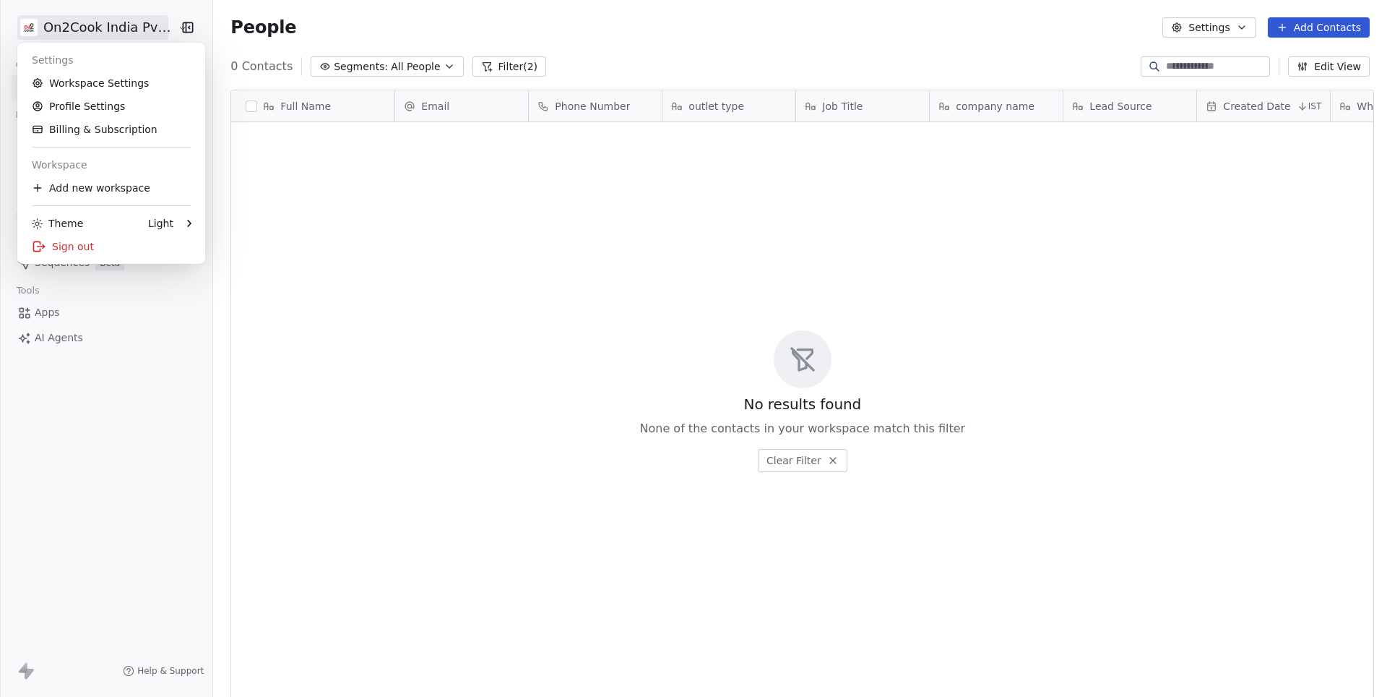
click at [139, 27] on html "On2Cook India Pvt. Ltd. Contacts People Marketing Workflows Campaigns Metrics &…" at bounding box center [693, 348] width 1387 height 697
click at [321, 322] on html "On2Cook India Pvt. Ltd. Contacts People Marketing Workflows Campaigns Metrics &…" at bounding box center [693, 348] width 1387 height 697
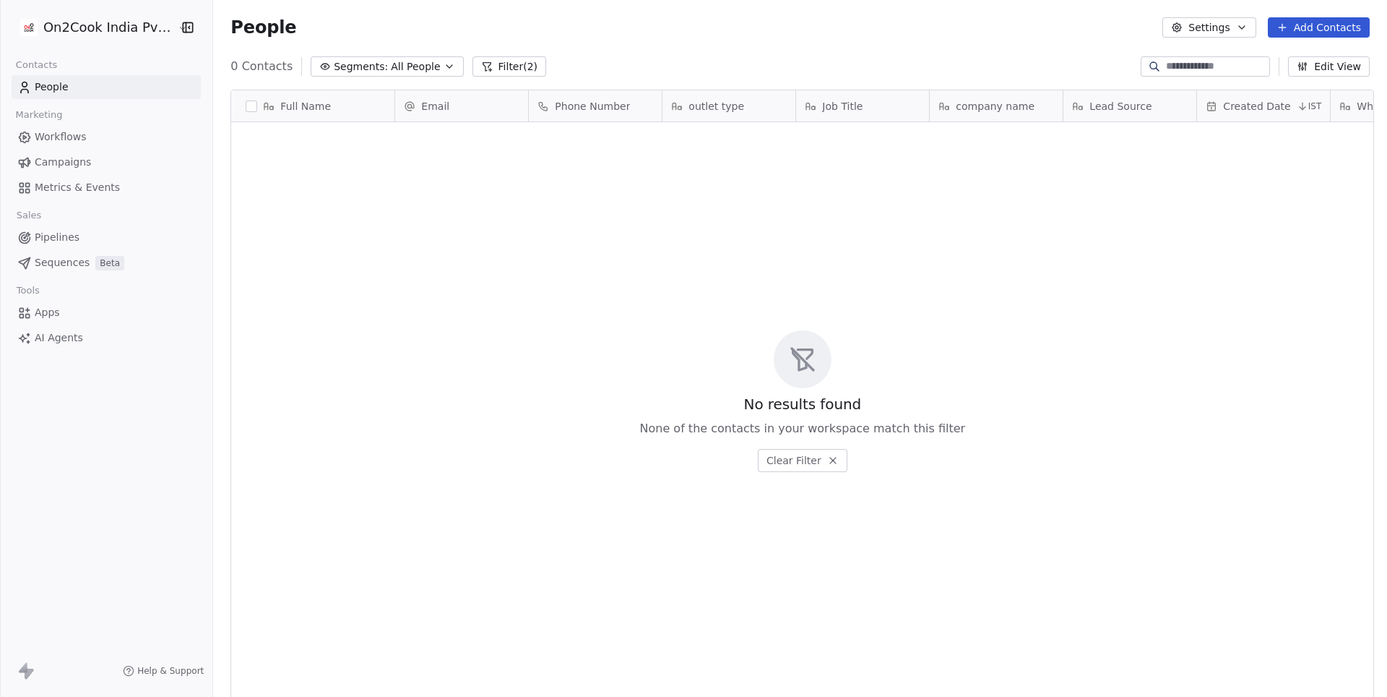
click at [491, 69] on button "Filter (2)" at bounding box center [510, 66] width 74 height 20
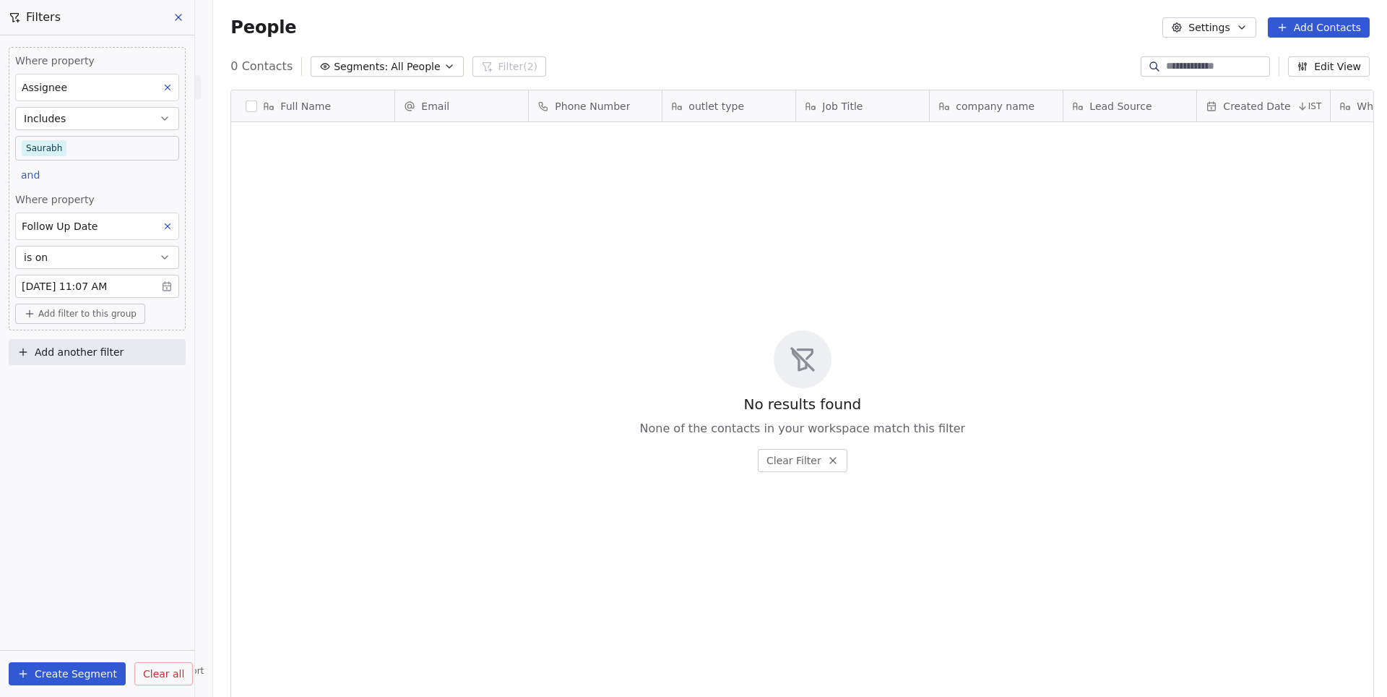
click at [184, 14] on button at bounding box center [179, 17] width 22 height 20
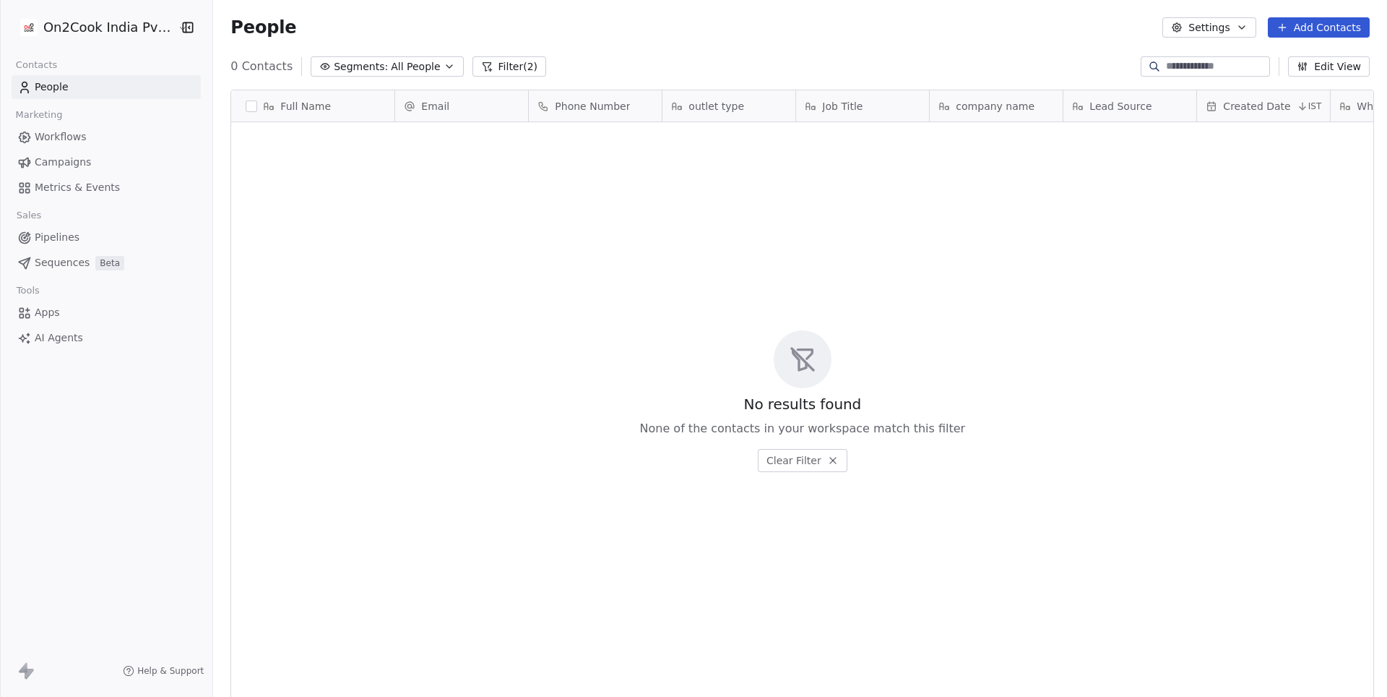
click at [507, 66] on button "Filter (2)" at bounding box center [510, 66] width 74 height 20
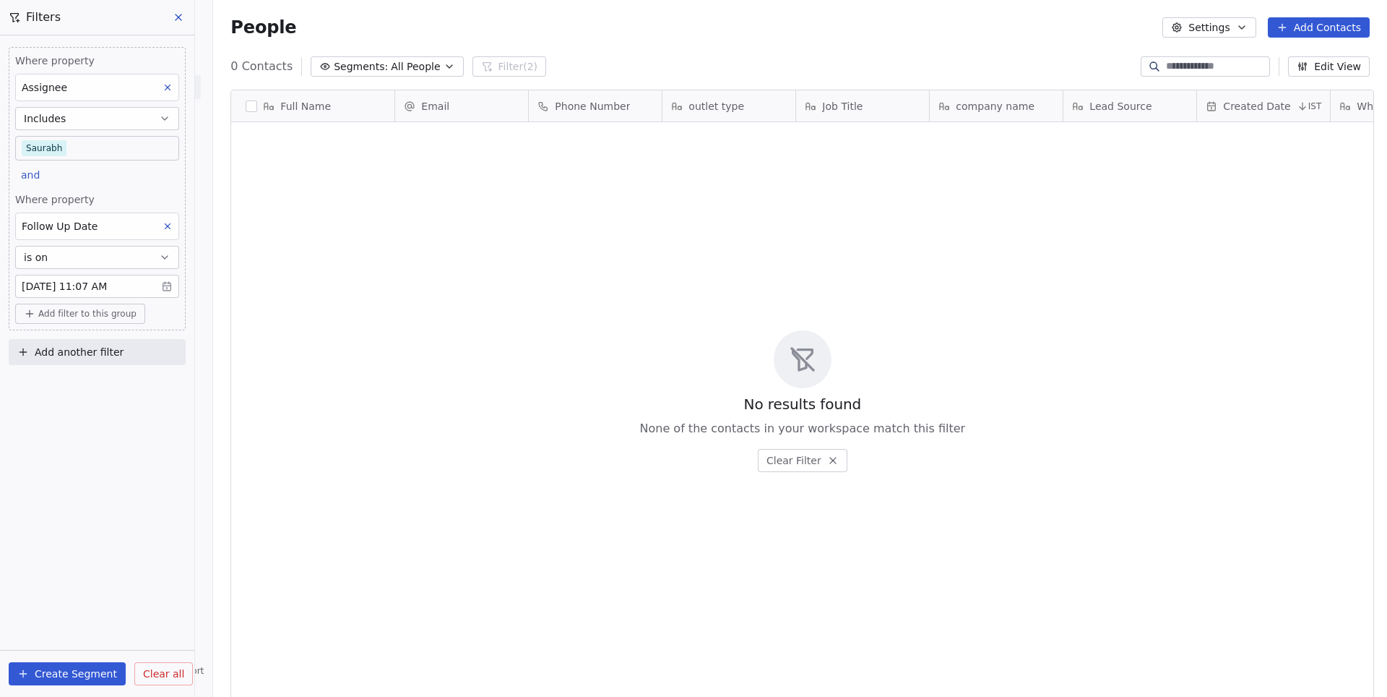
click at [171, 676] on span "Clear all" at bounding box center [163, 673] width 41 height 15
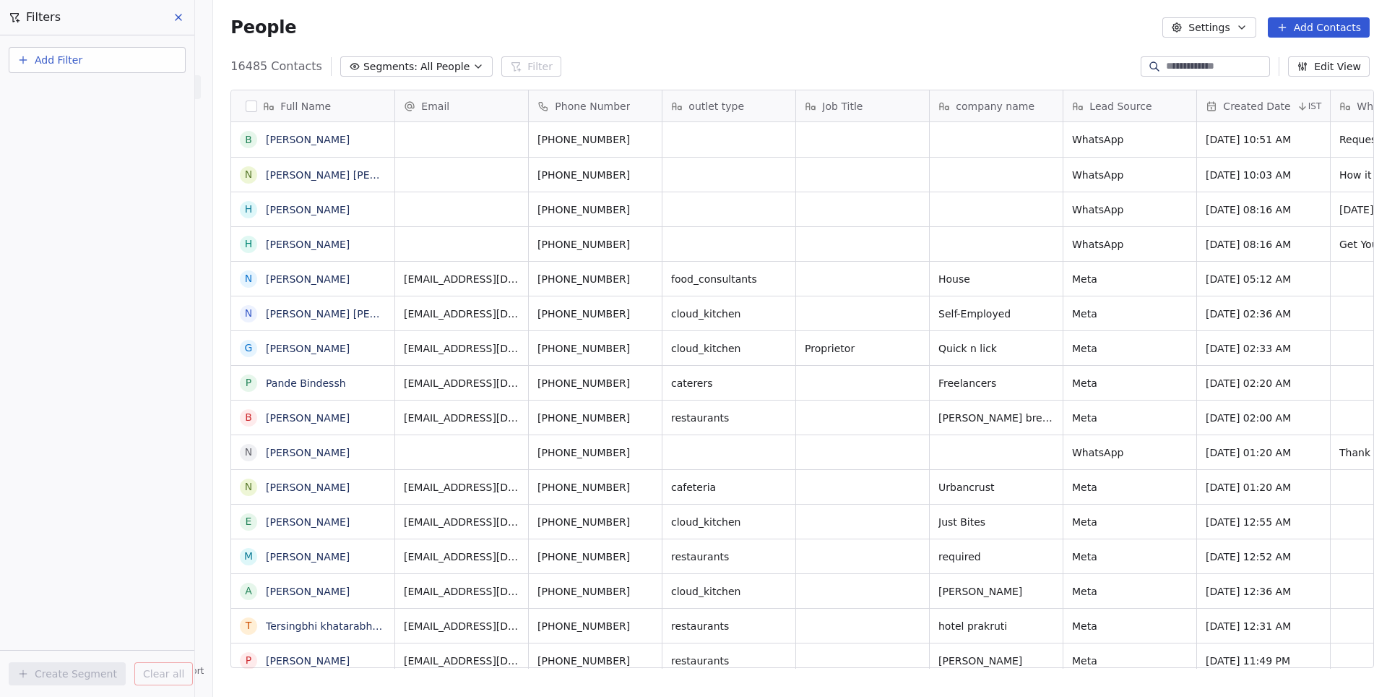
click at [434, 64] on span "All People" at bounding box center [445, 66] width 49 height 15
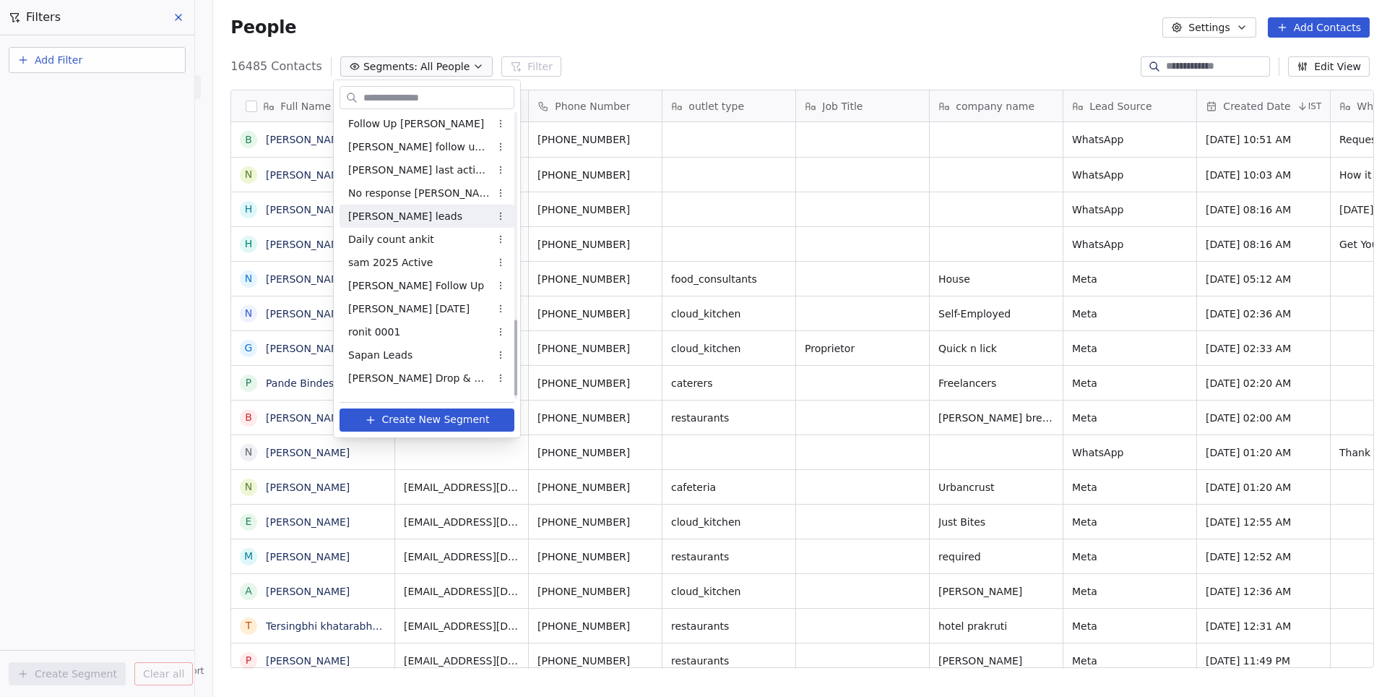
scroll to position [770, 0]
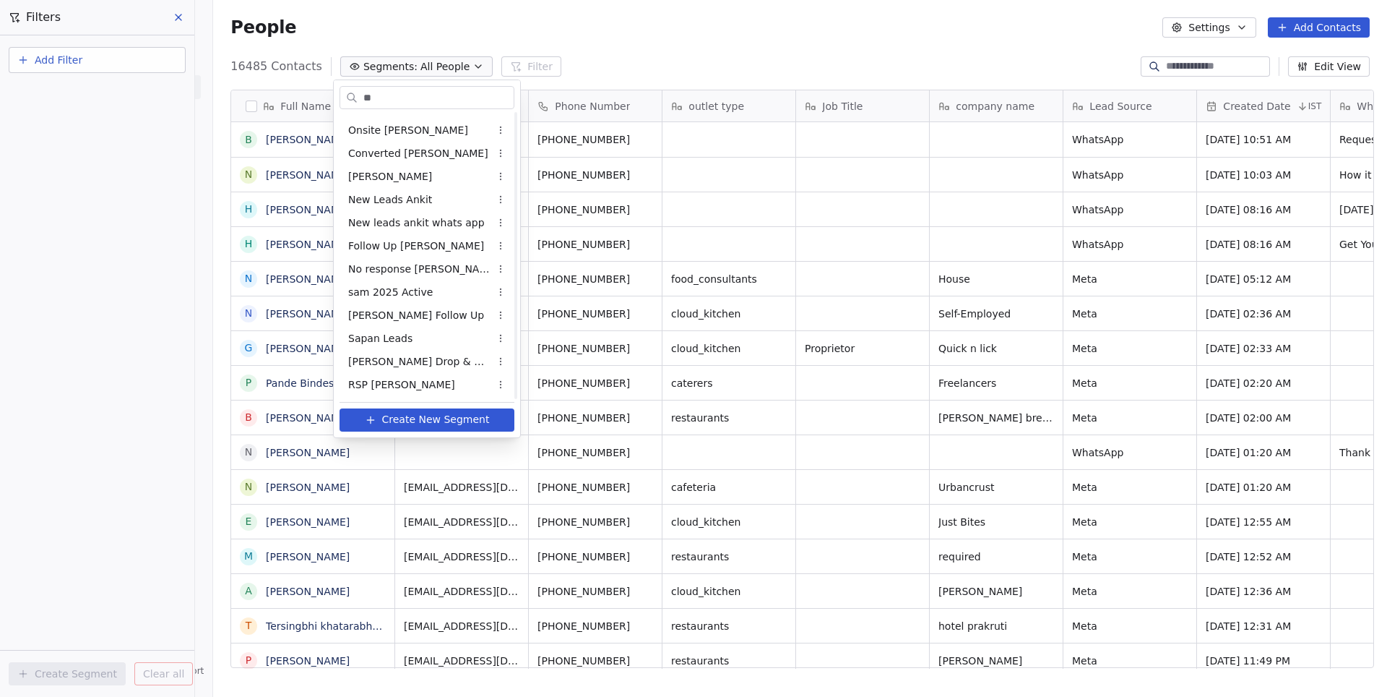
type input "***"
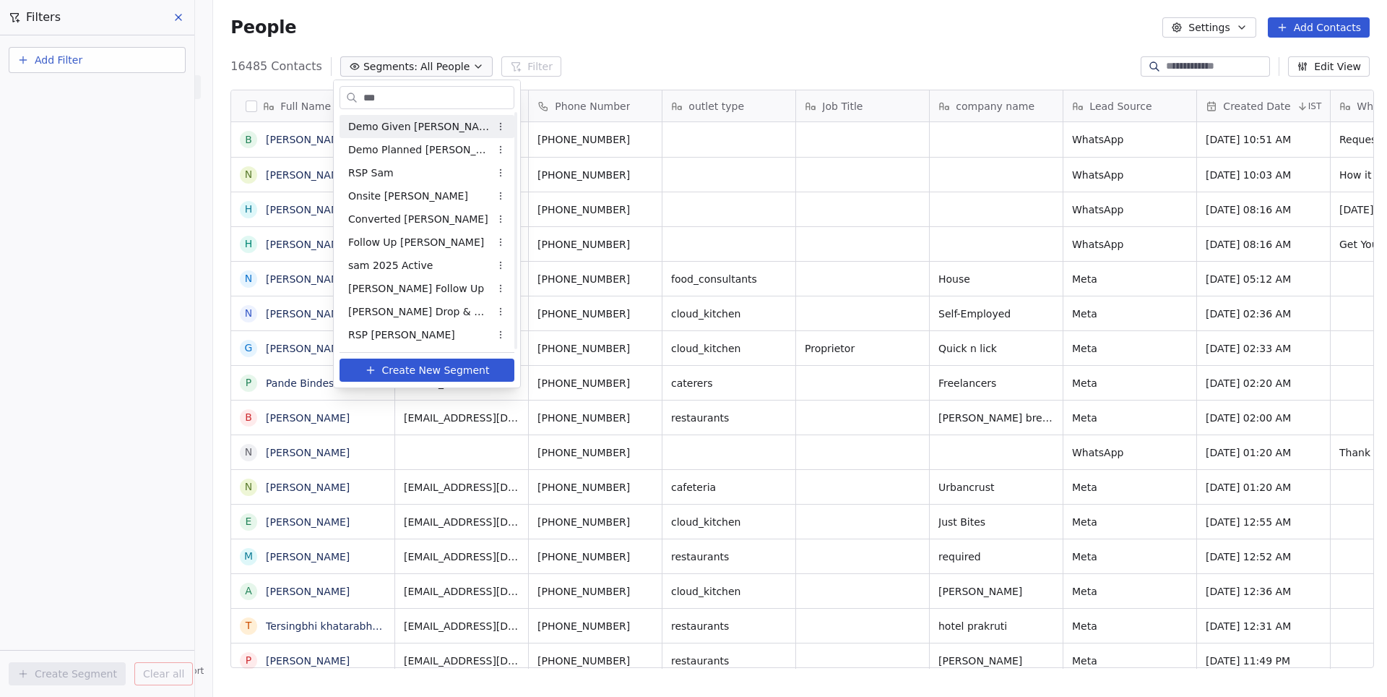
scroll to position [0, 0]
click at [402, 292] on span "[PERSON_NAME] Follow Up" at bounding box center [416, 288] width 136 height 15
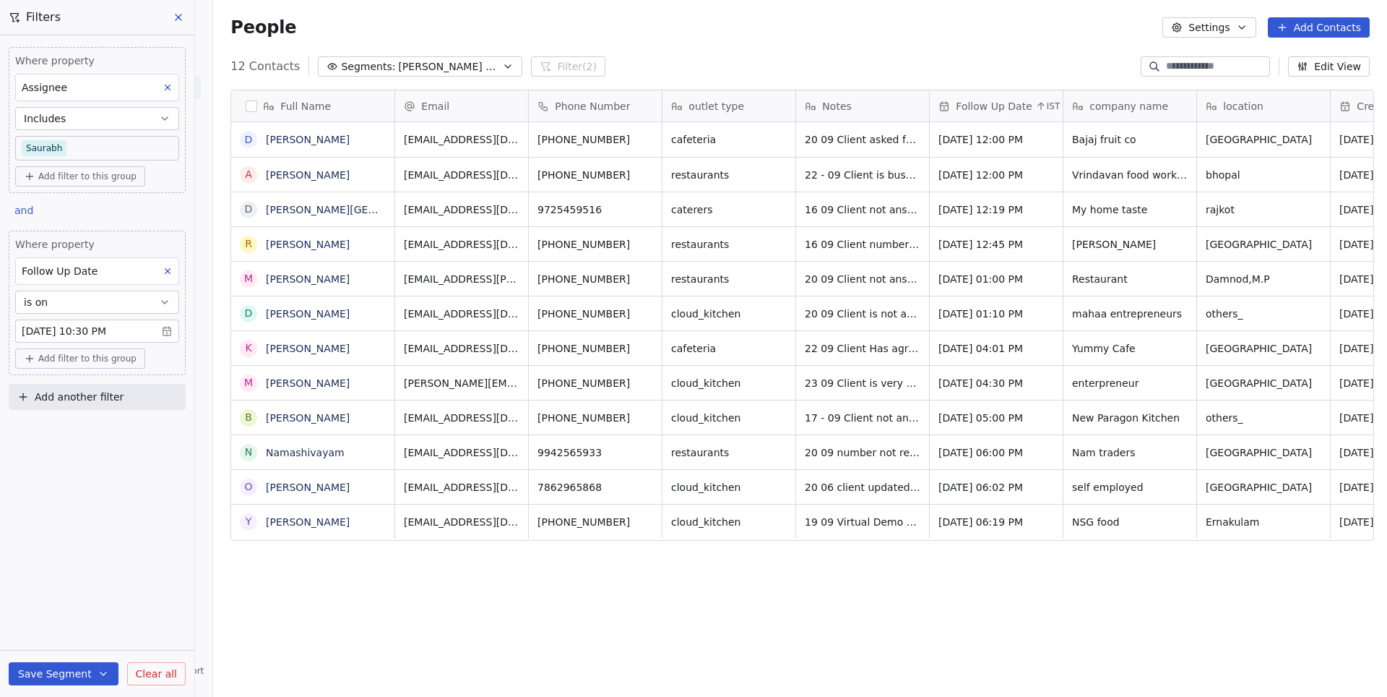
scroll to position [613, 1179]
